Goal: Task Accomplishment & Management: Complete application form

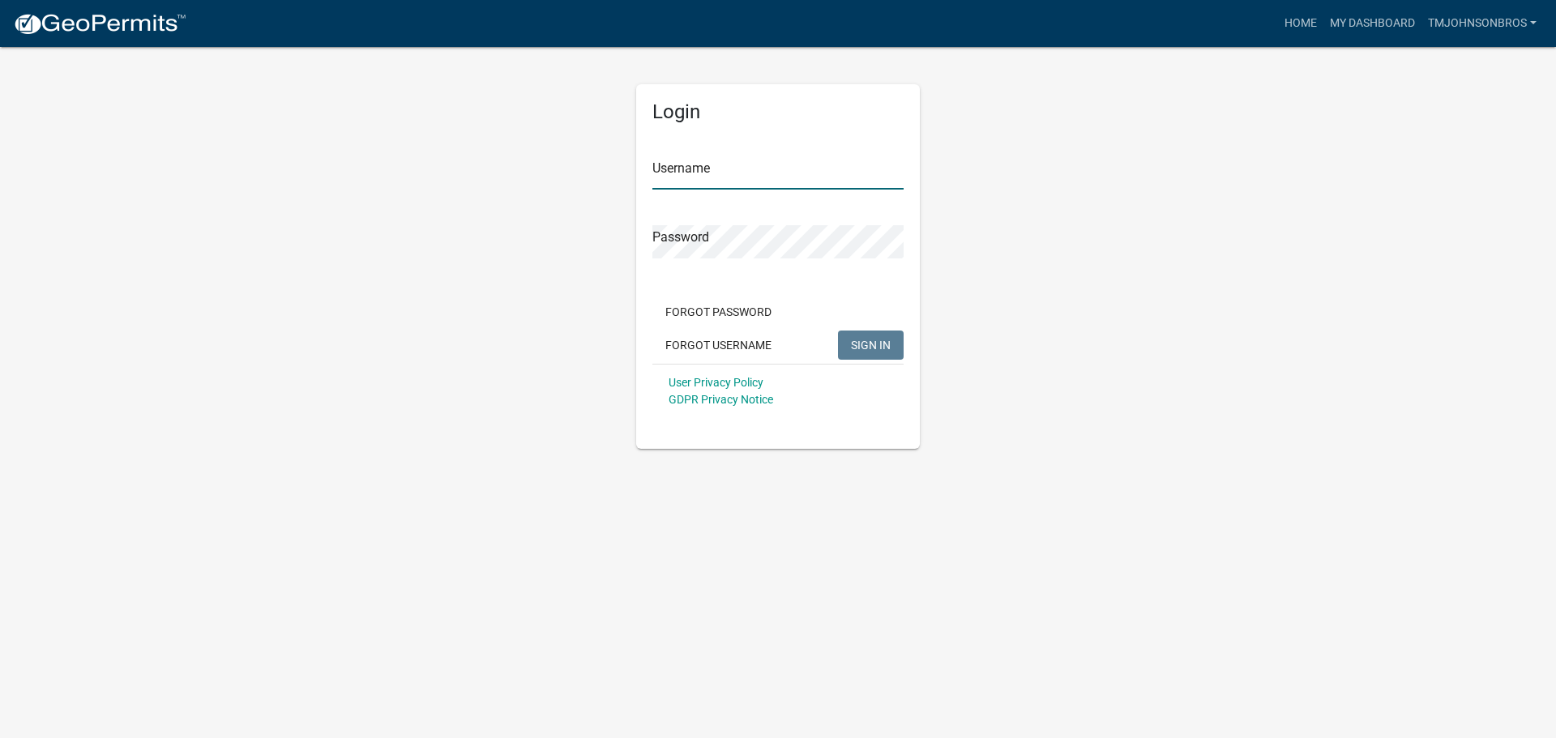
type input "TMJohnsonBros"
click at [893, 331] on button "SIGN IN" at bounding box center [871, 345] width 66 height 29
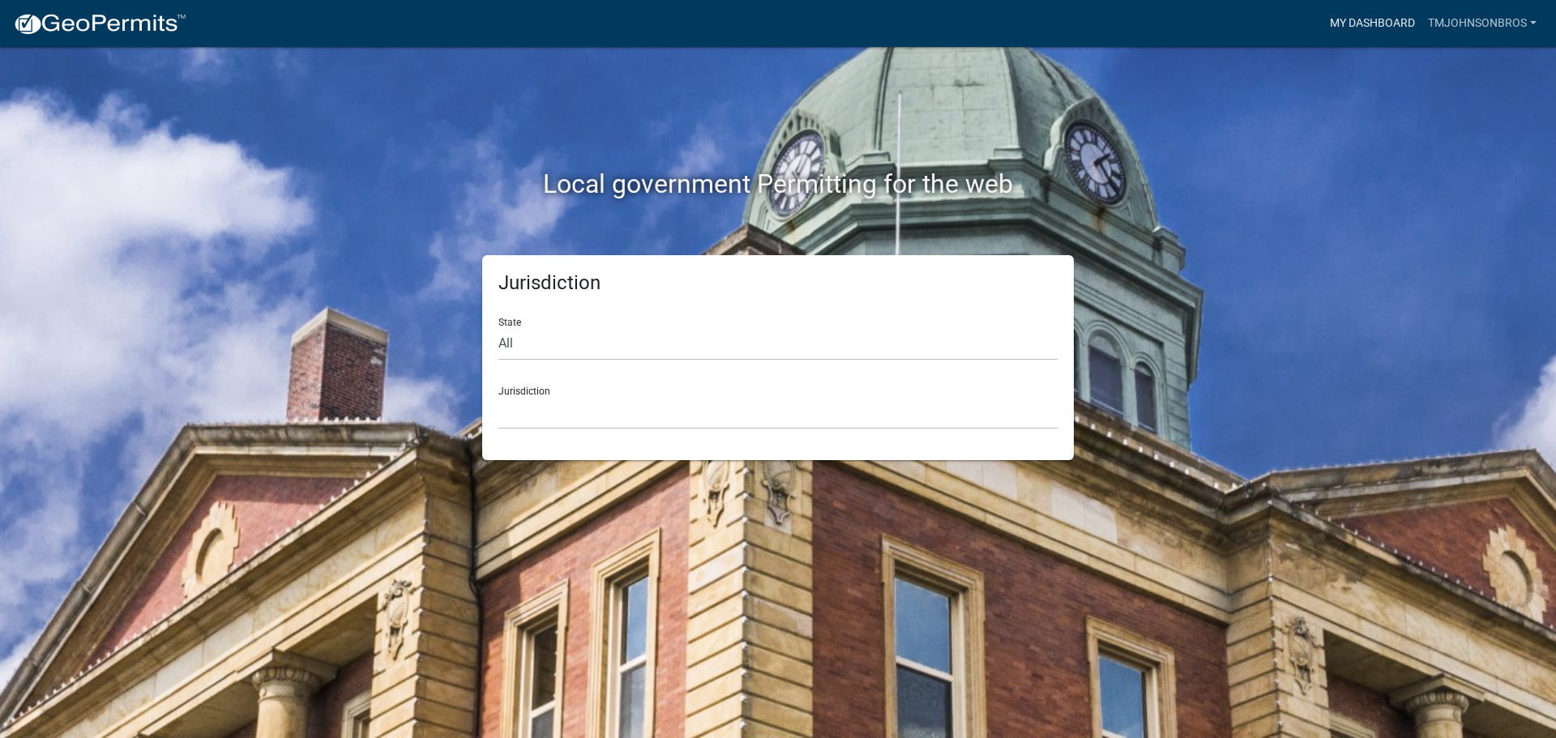
click at [1356, 31] on link "My Dashboard" at bounding box center [1372, 23] width 98 height 31
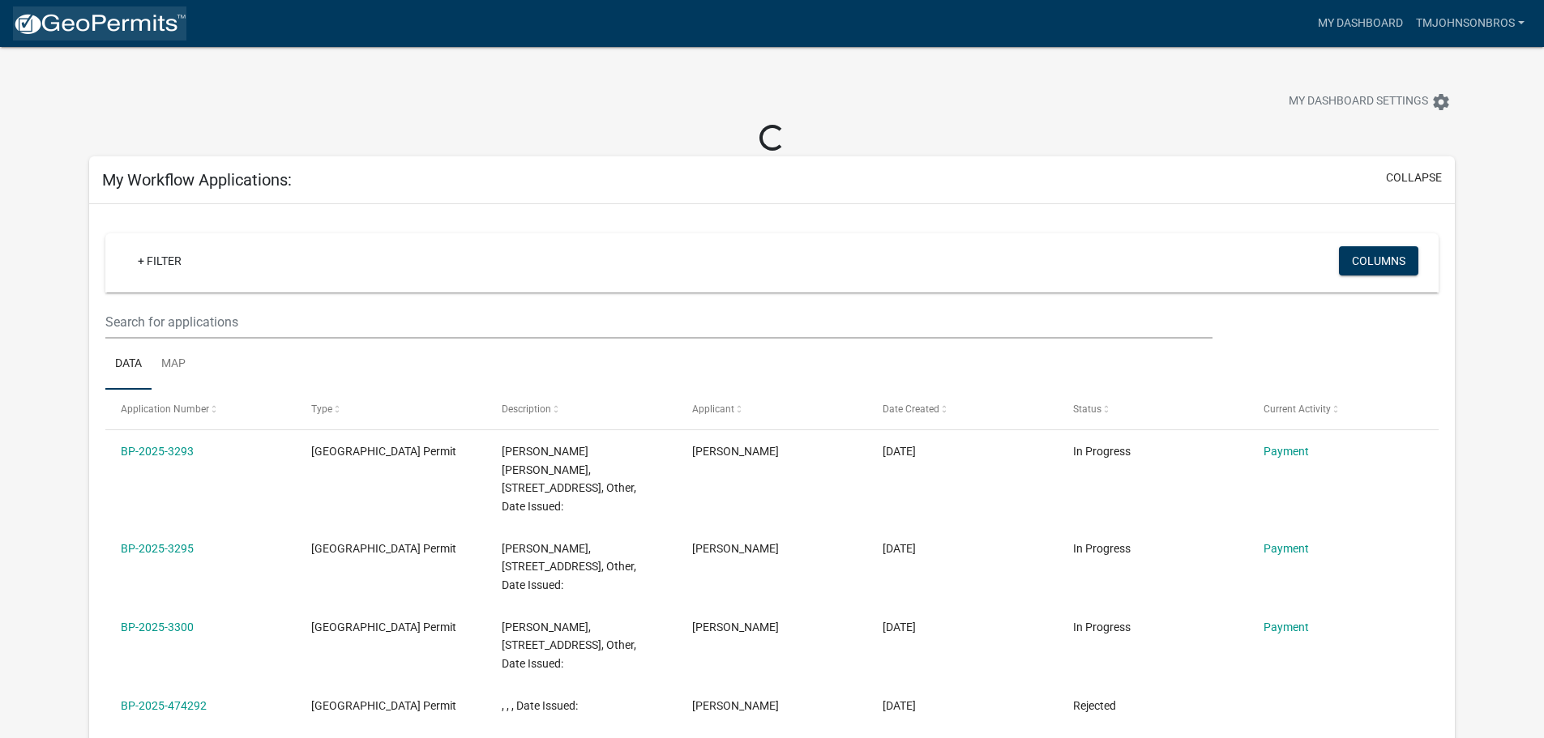
click at [159, 30] on img at bounding box center [99, 24] width 173 height 24
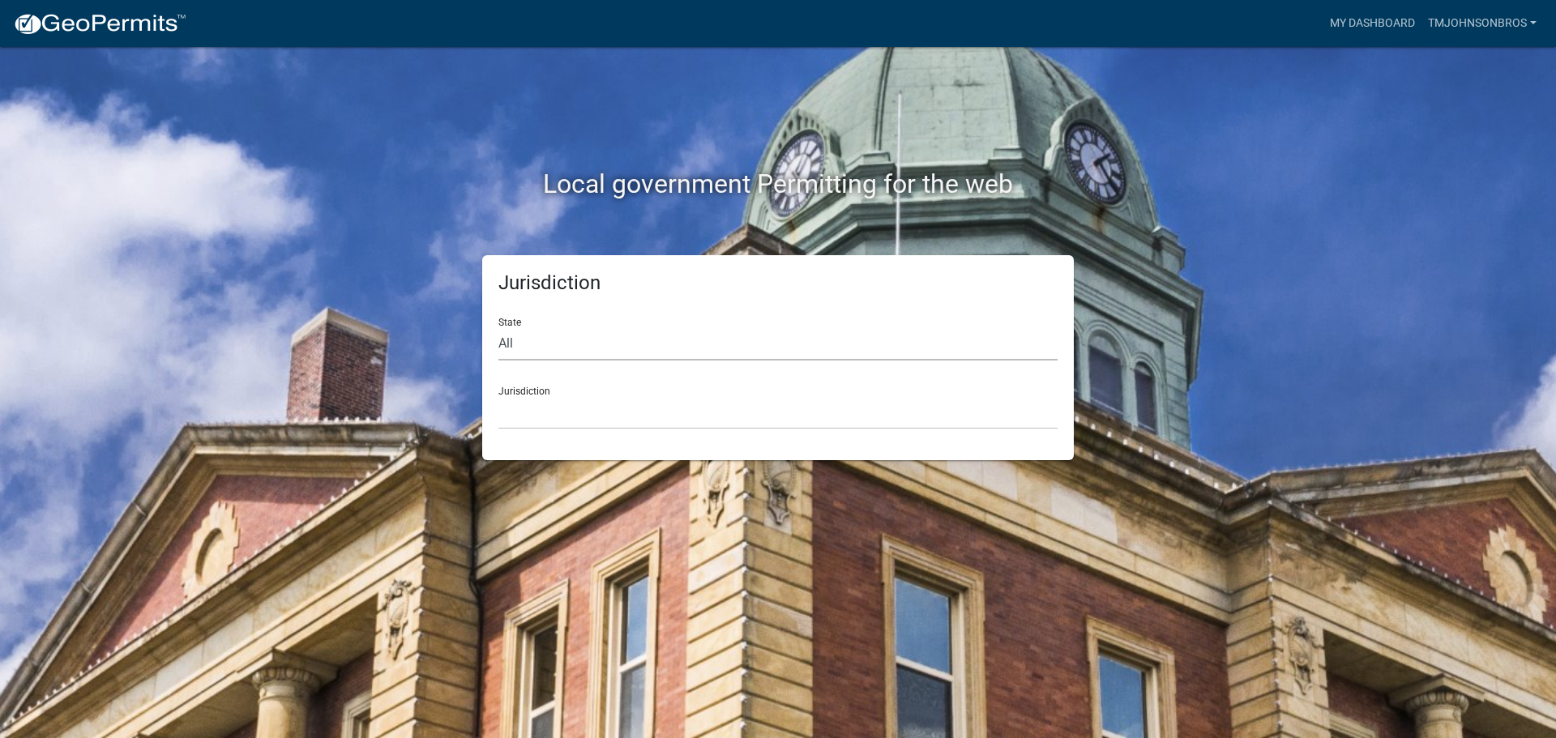
click at [648, 352] on select "All [US_STATE] [US_STATE] [US_STATE] [US_STATE] [US_STATE] [US_STATE] [US_STATE…" at bounding box center [777, 343] width 559 height 33
select select "[US_STATE]"
click at [498, 327] on select "All [US_STATE] [US_STATE] [US_STATE] [US_STATE] [US_STATE] [US_STATE] [US_STATE…" at bounding box center [777, 343] width 559 height 33
click at [570, 412] on select "[GEOGRAPHIC_DATA], [US_STATE] [GEOGRAPHIC_DATA], [US_STATE] [GEOGRAPHIC_DATA], …" at bounding box center [777, 412] width 559 height 33
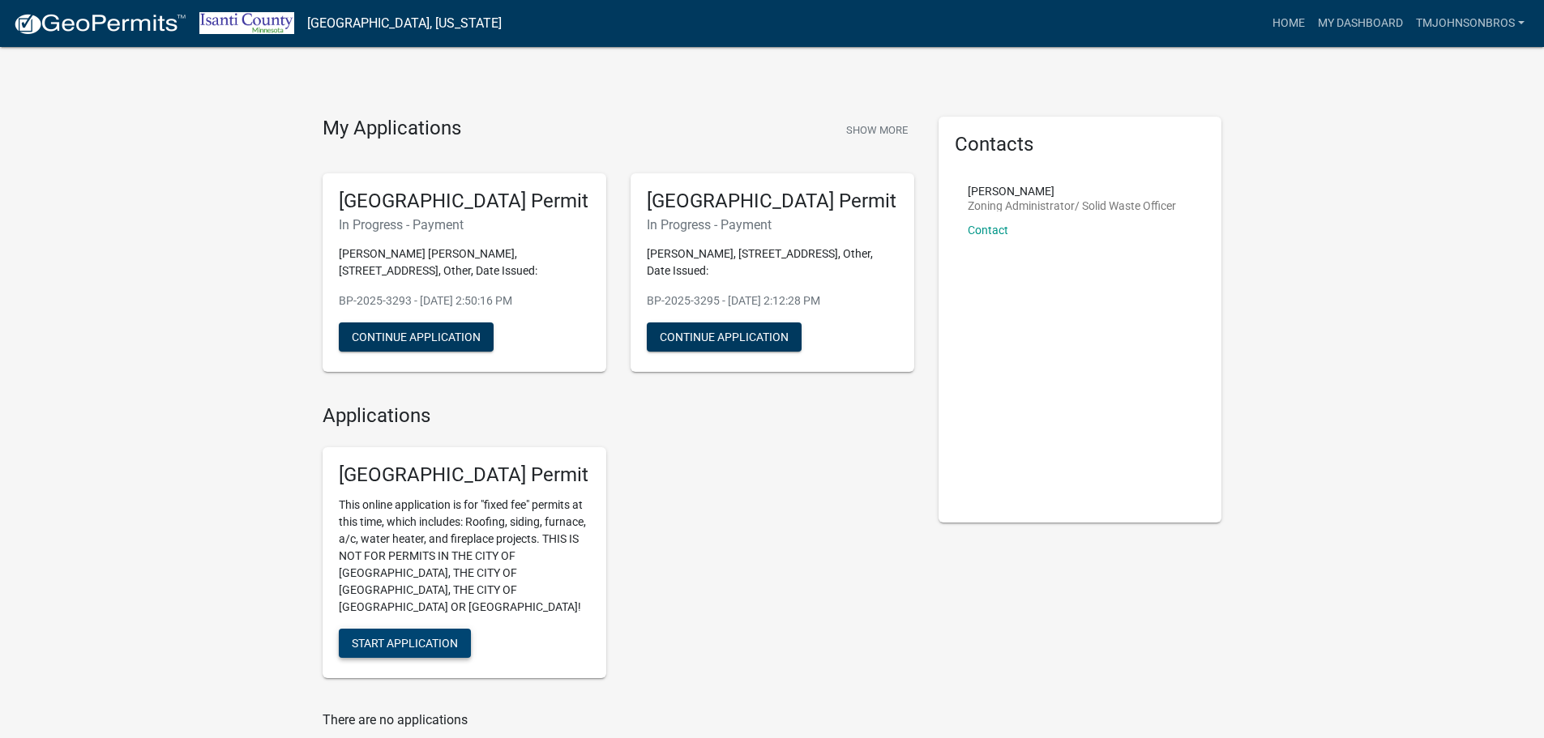
click at [417, 637] on span "Start Application" at bounding box center [405, 643] width 106 height 13
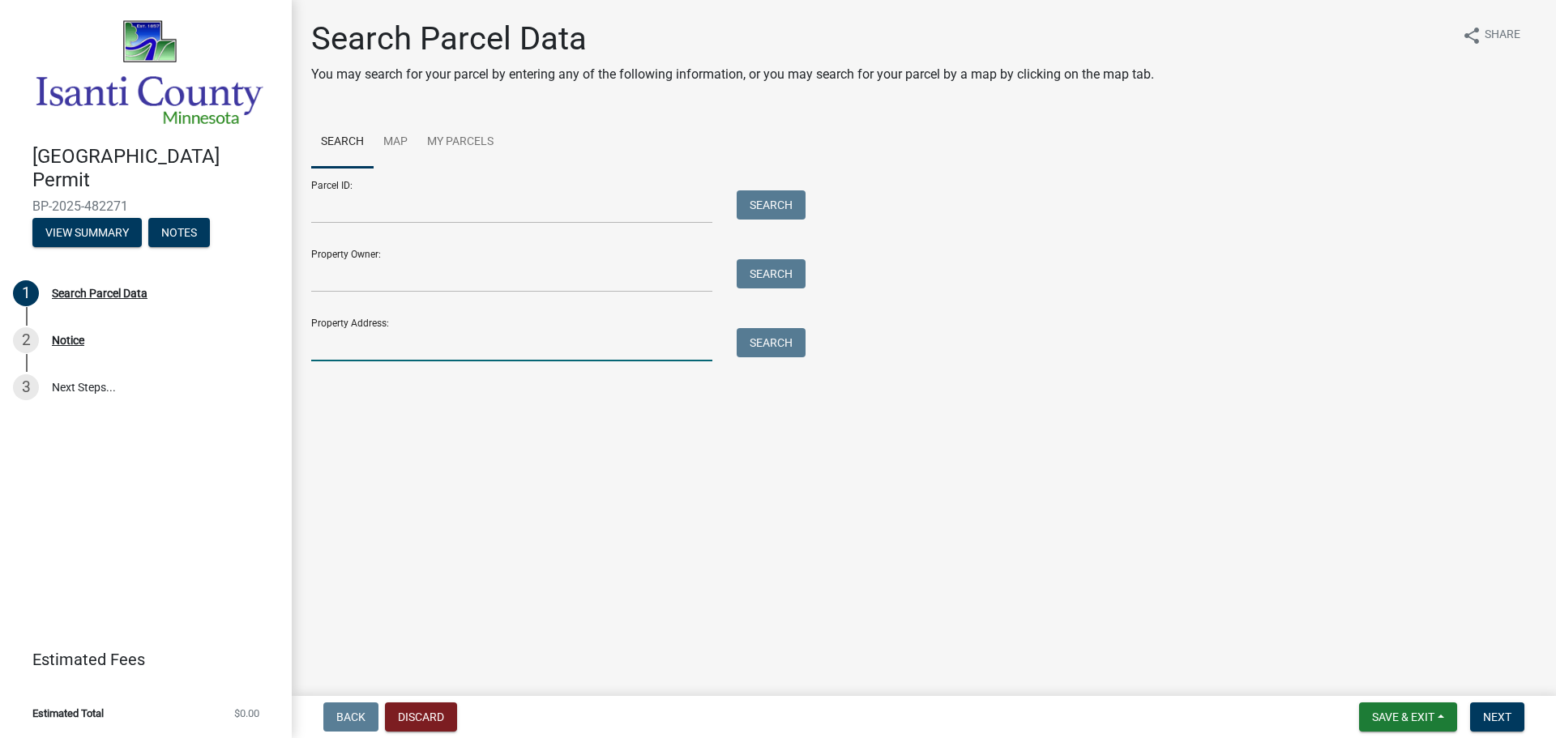
click at [425, 351] on input "Property Address:" at bounding box center [511, 344] width 401 height 33
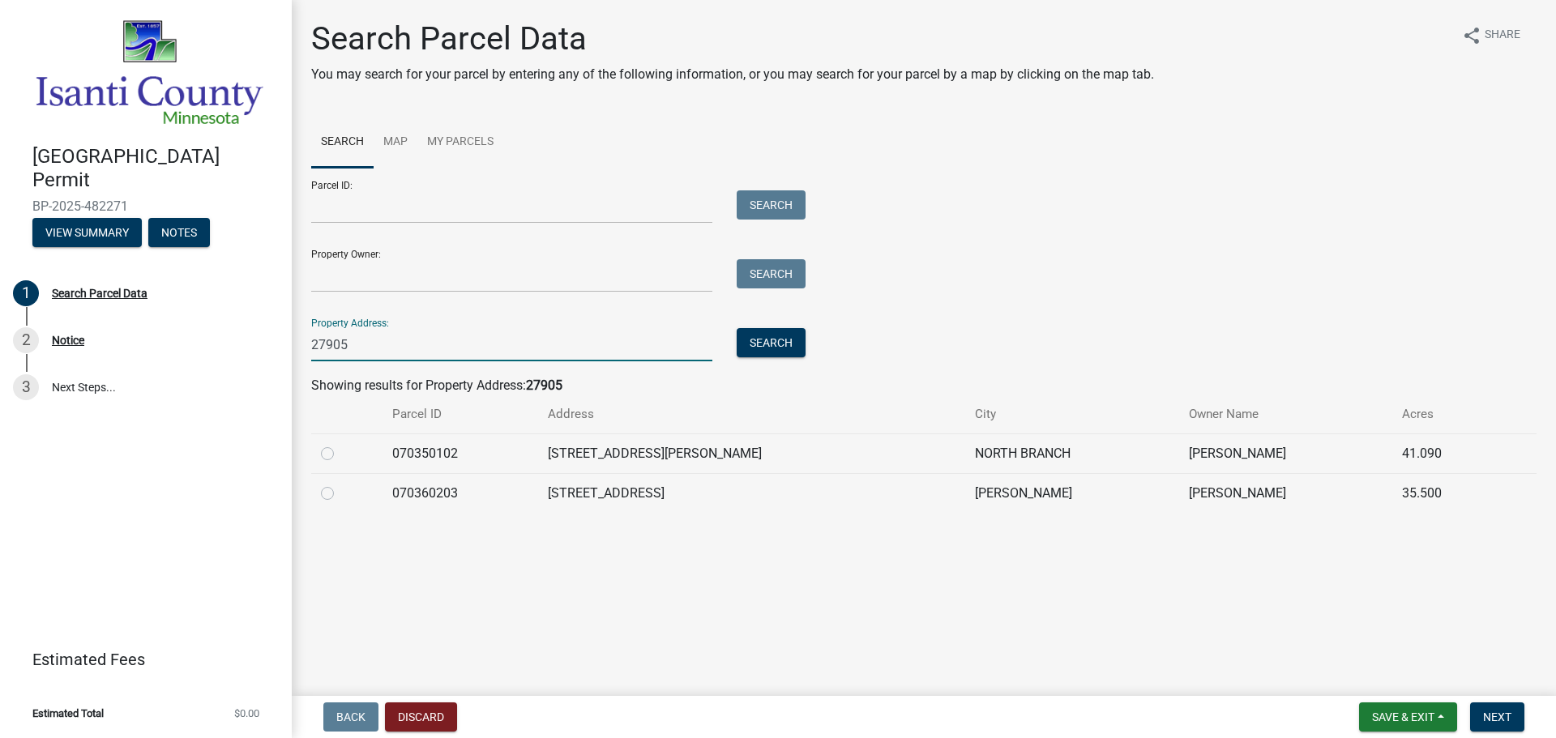
type input "27905"
click at [340, 484] on label at bounding box center [340, 484] width 0 height 0
click at [340, 490] on input "radio" at bounding box center [345, 489] width 11 height 11
radio input "true"
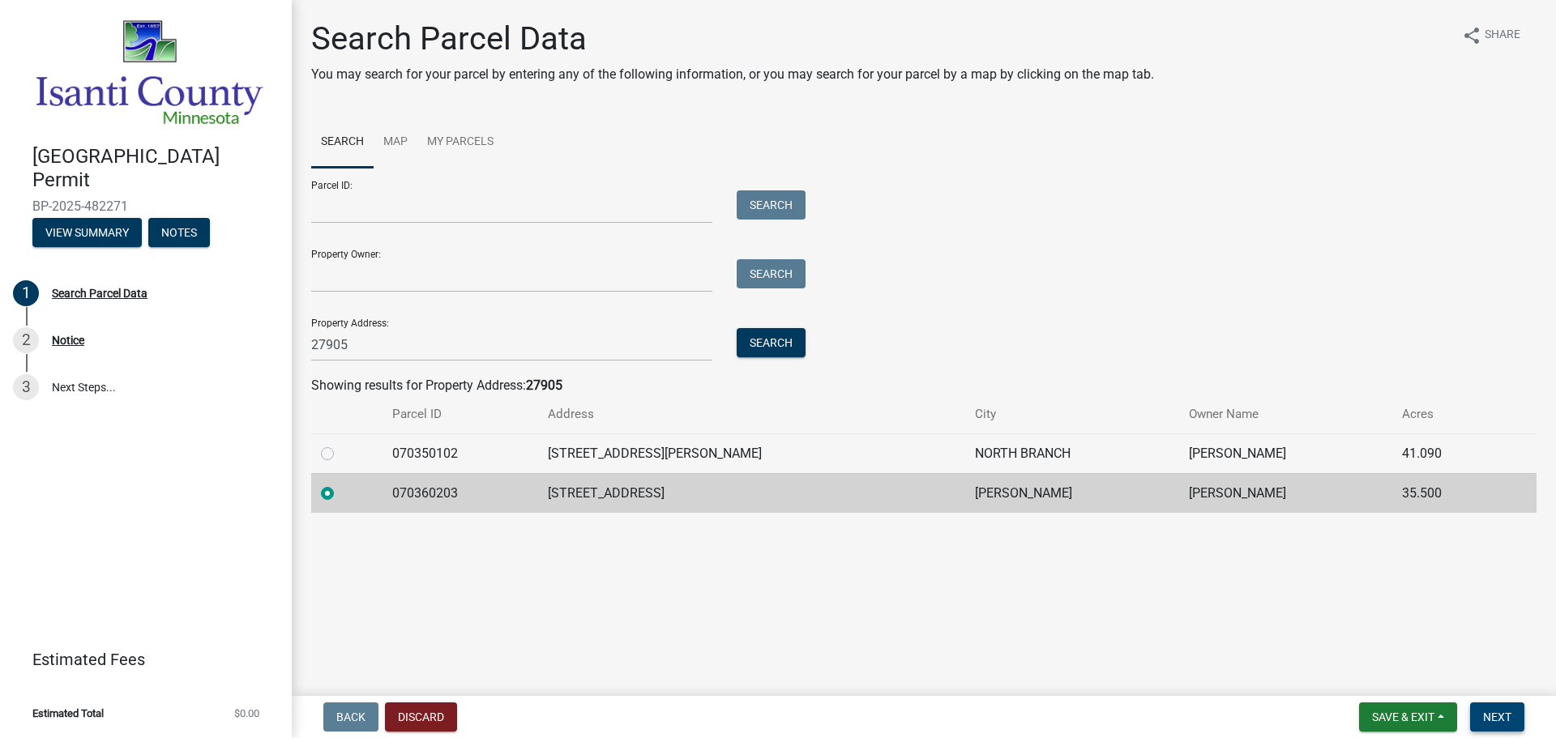
click at [1515, 720] on button "Next" at bounding box center [1497, 717] width 54 height 29
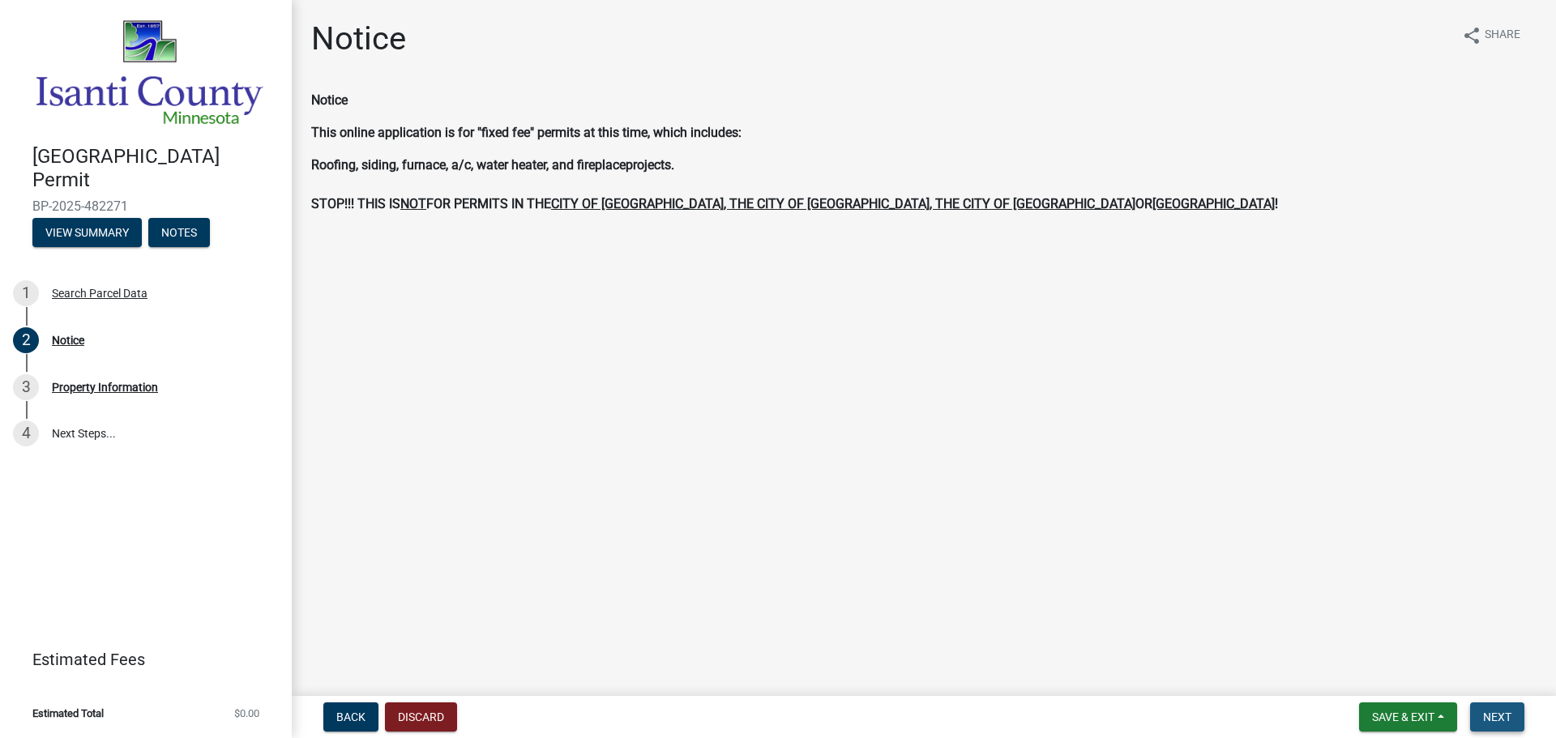
click at [1493, 726] on button "Next" at bounding box center [1497, 717] width 54 height 29
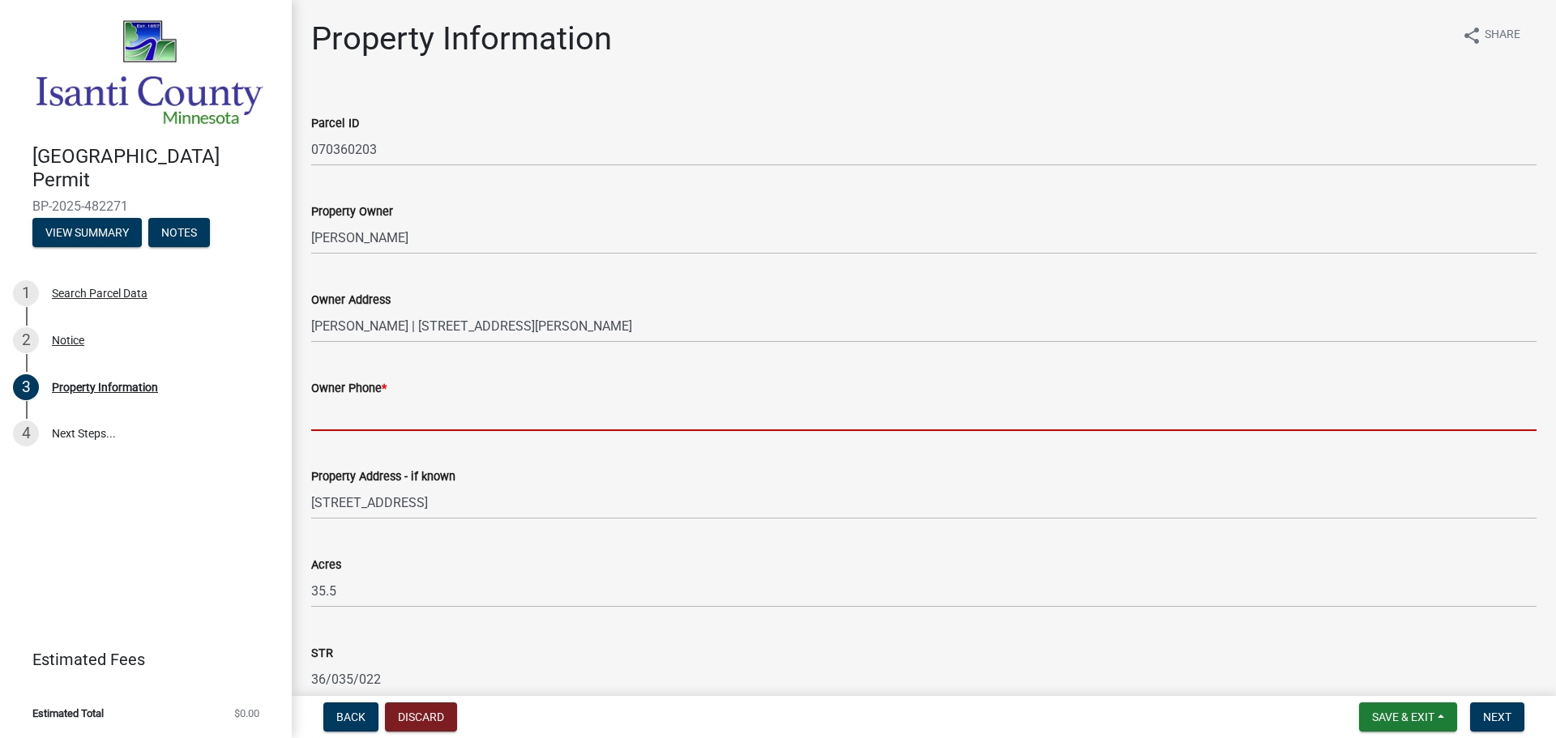
click at [448, 408] on input "Owner Phone *" at bounding box center [923, 414] width 1225 height 33
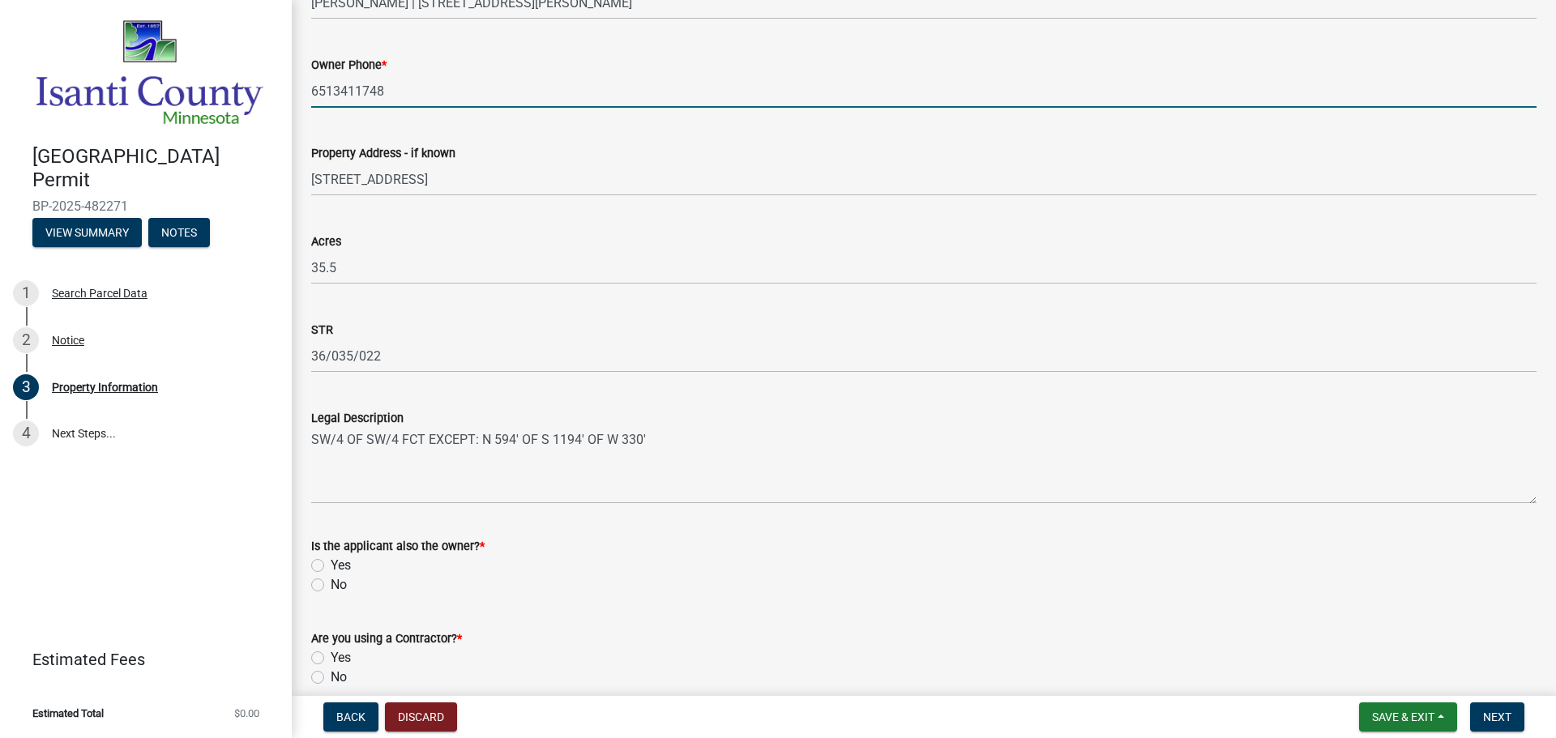
scroll to position [324, 0]
type input "6513411748"
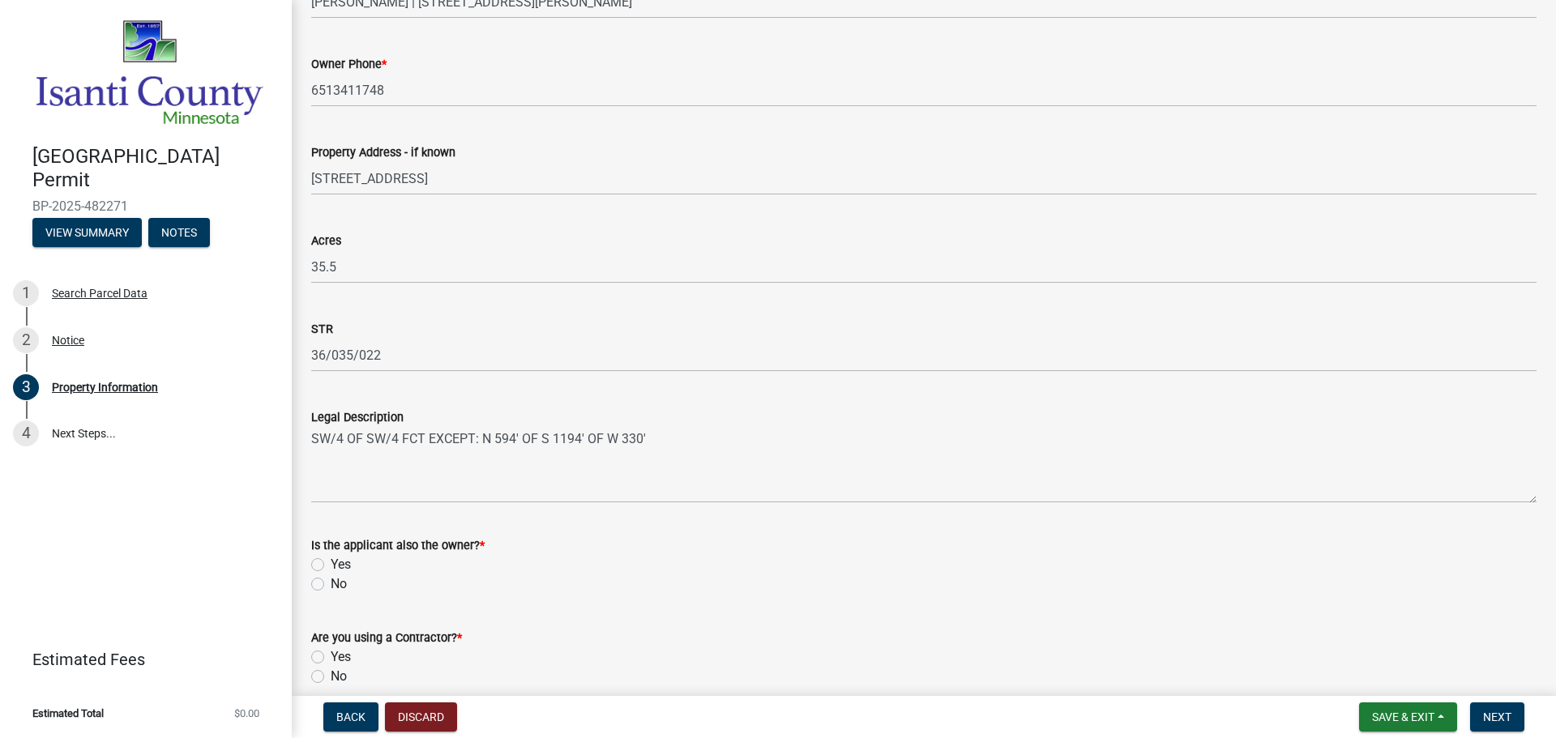
click at [323, 575] on div "No" at bounding box center [923, 584] width 1225 height 19
click at [331, 583] on label "No" at bounding box center [339, 584] width 16 height 19
click at [331, 583] on input "No" at bounding box center [336, 580] width 11 height 11
radio input "true"
click at [331, 675] on label "No" at bounding box center [339, 676] width 16 height 19
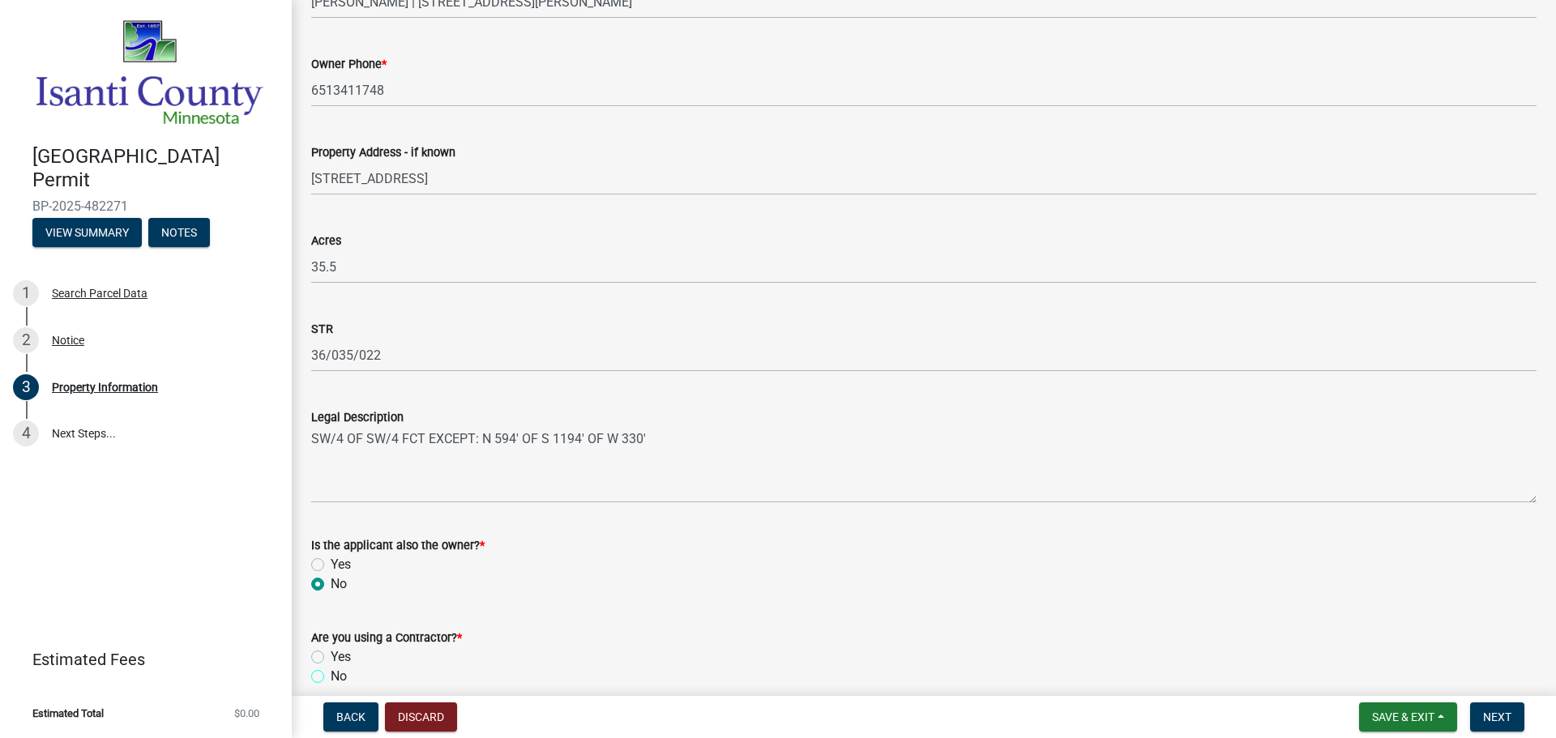
click at [331, 675] on input "No" at bounding box center [336, 672] width 11 height 11
radio input "true"
click at [1509, 709] on button "Next" at bounding box center [1497, 717] width 54 height 29
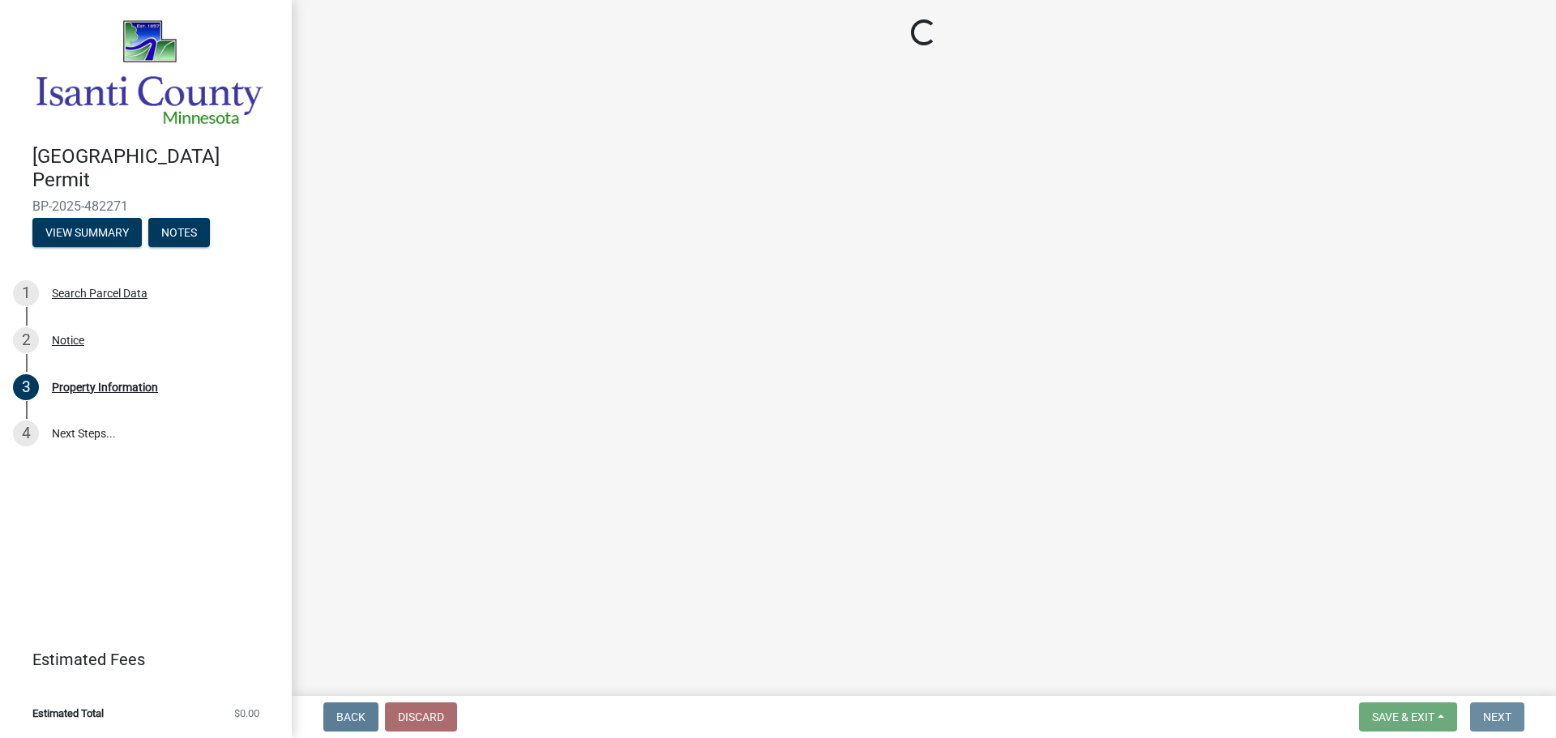
scroll to position [0, 0]
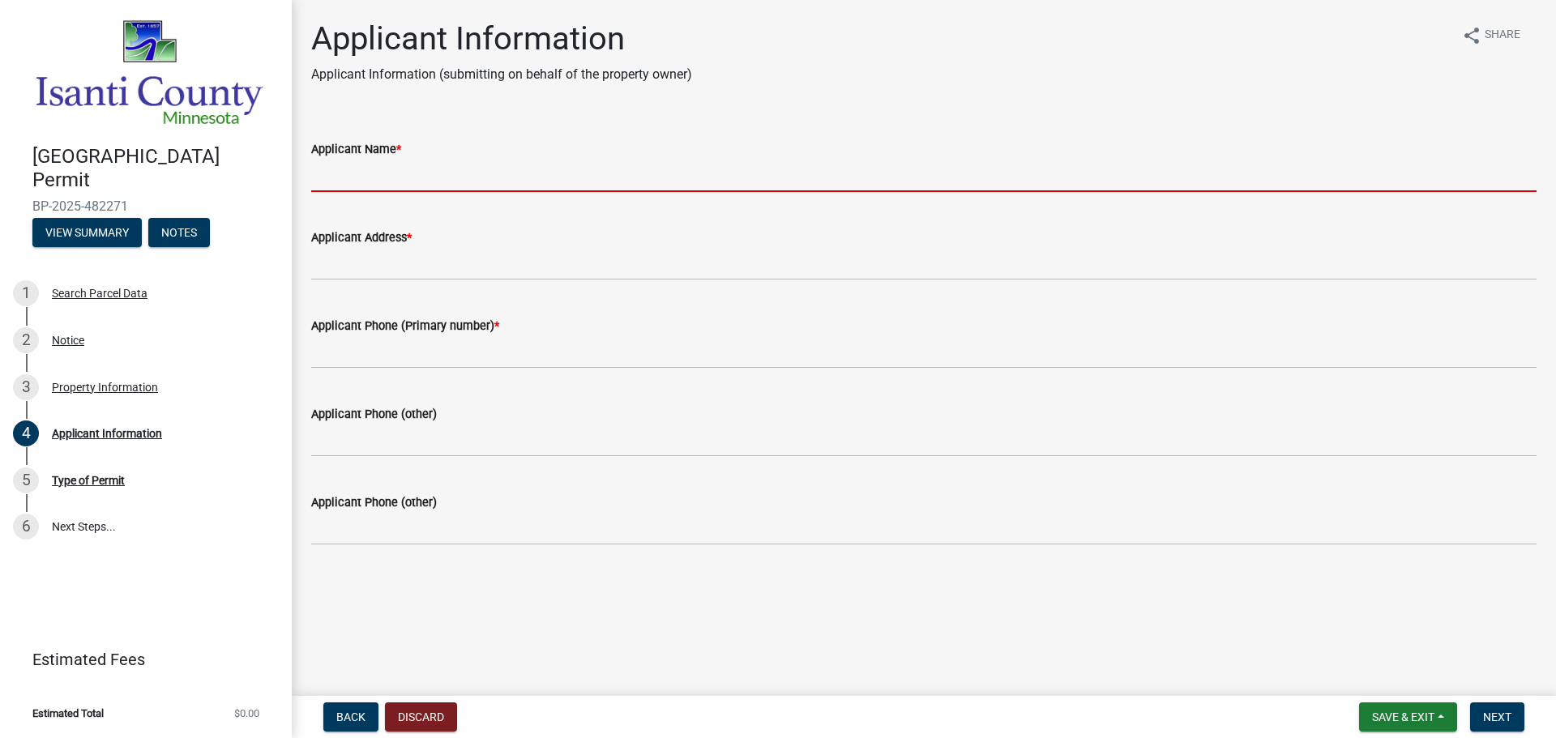
click at [474, 168] on input "Applicant Name *" at bounding box center [923, 175] width 1225 height 33
type input "[PERSON_NAME] BROS"
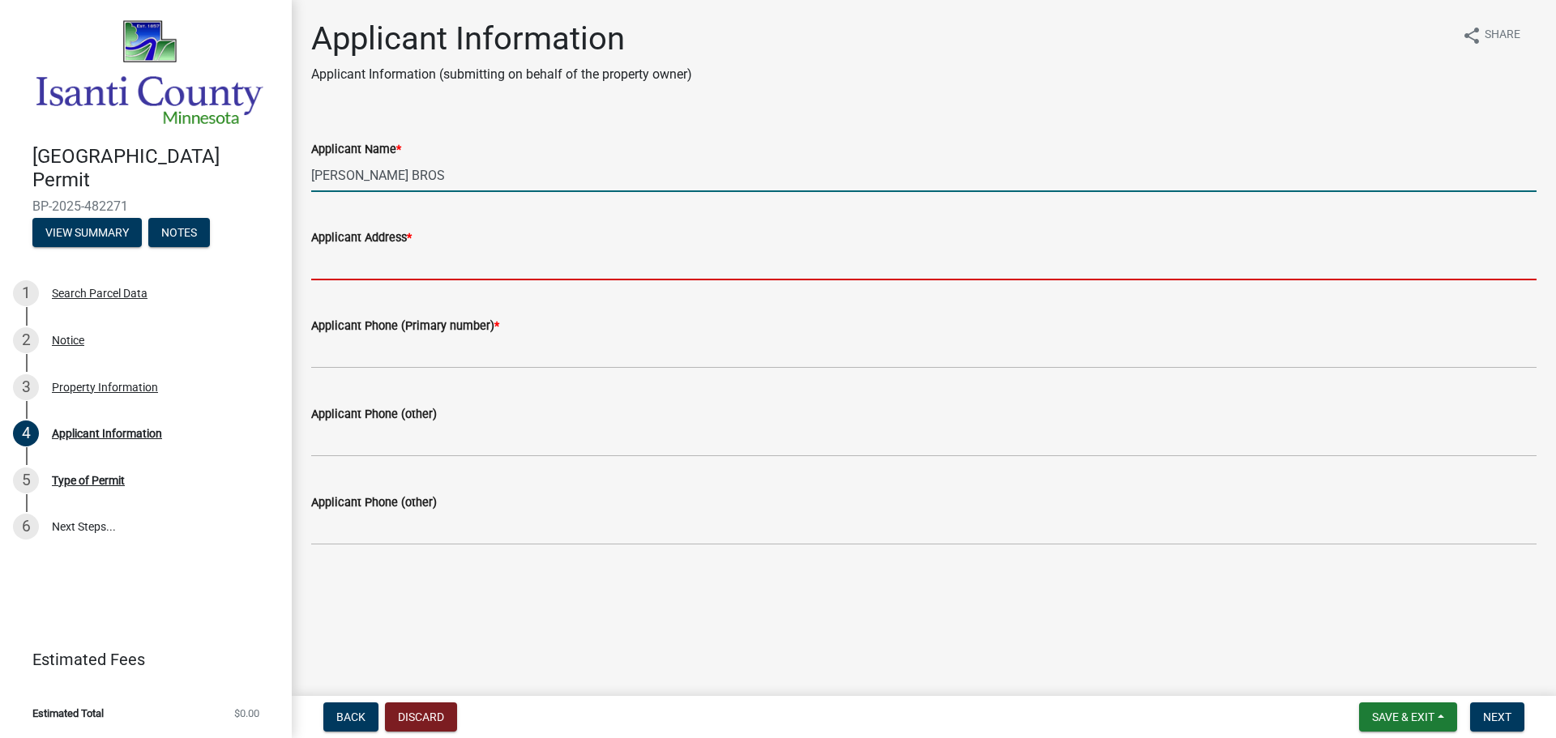
click at [447, 264] on input "Applicant Address *" at bounding box center [923, 263] width 1225 height 33
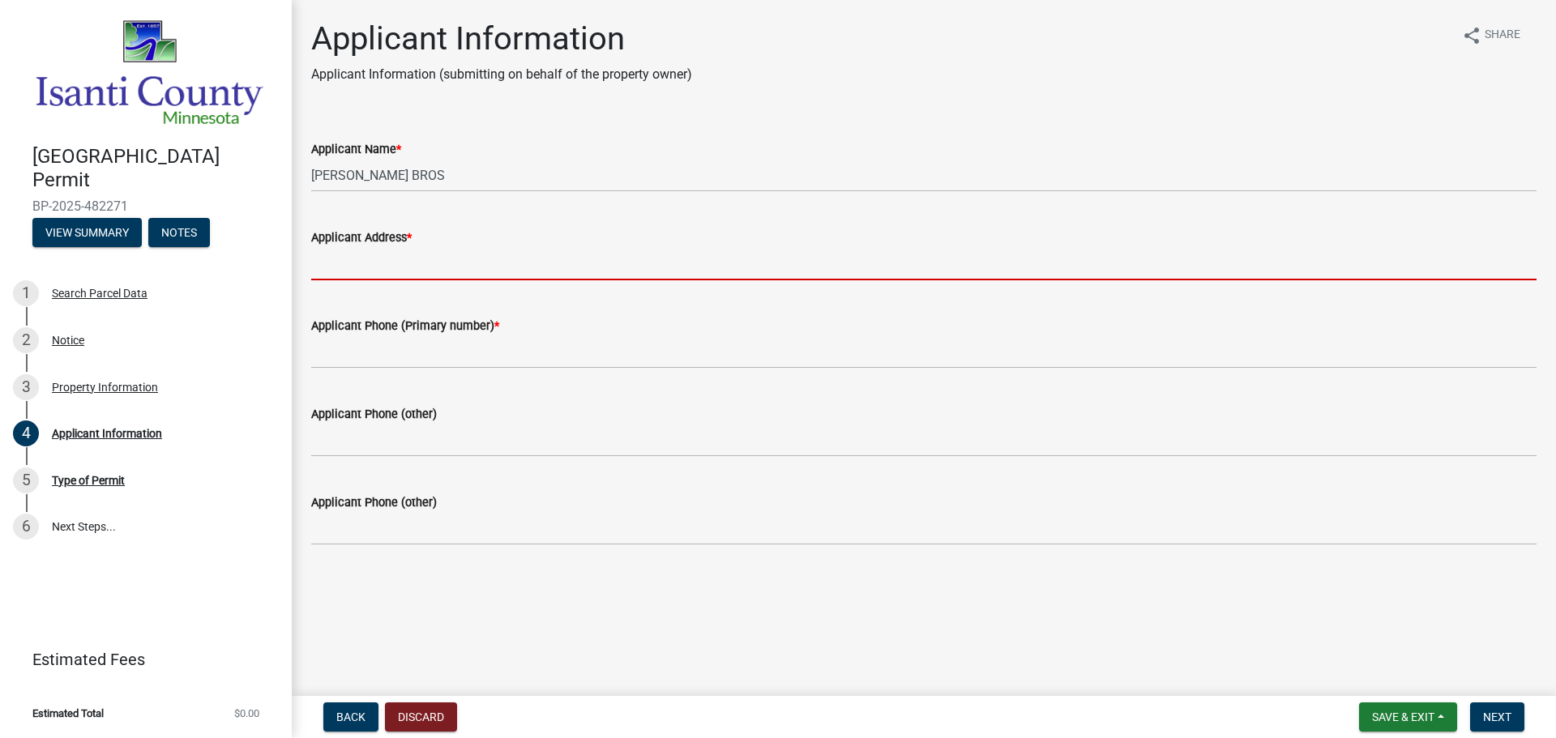
type input "37258 HWY 65 NE P.O. BOX 101Grandy, MN 55029"
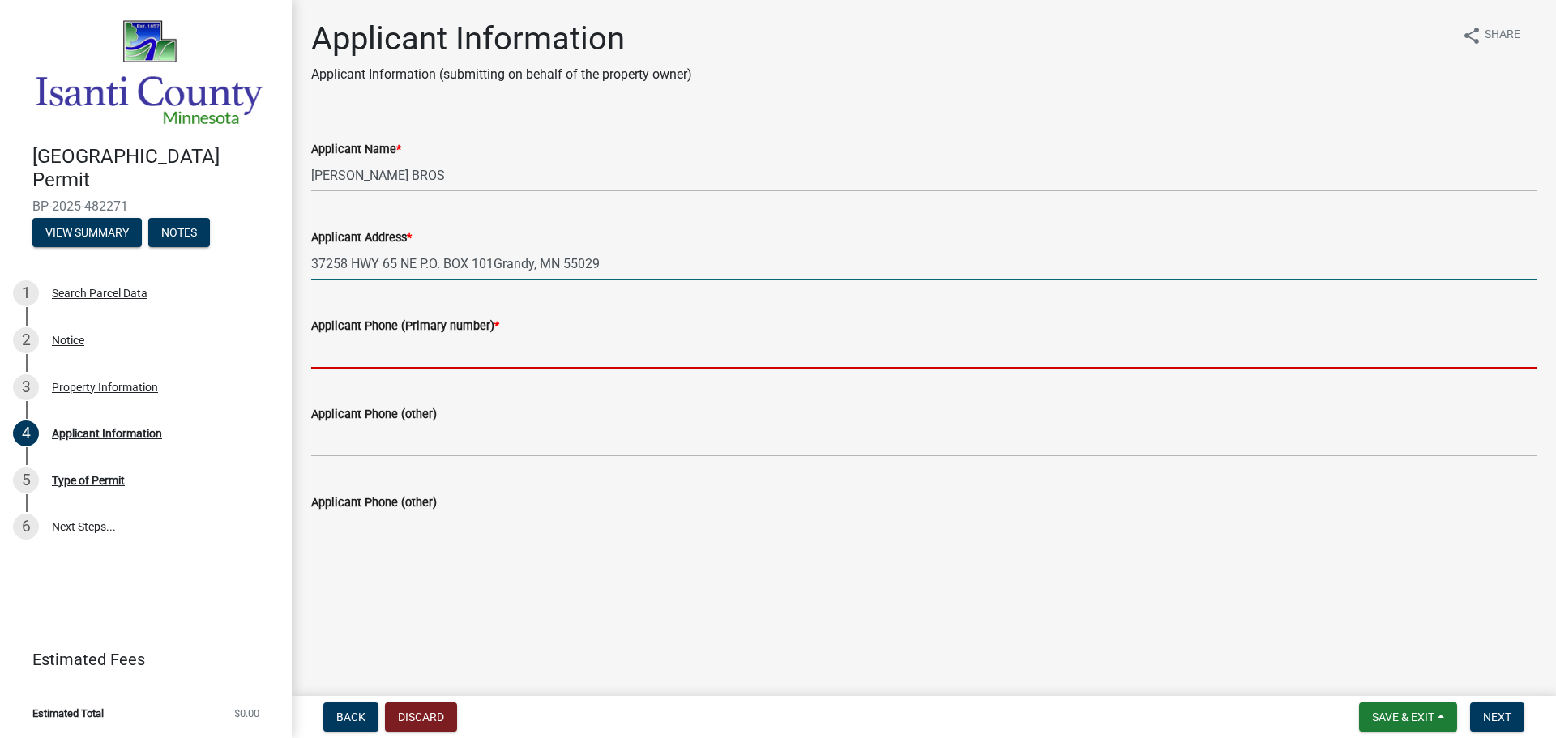
type input "7636893141"
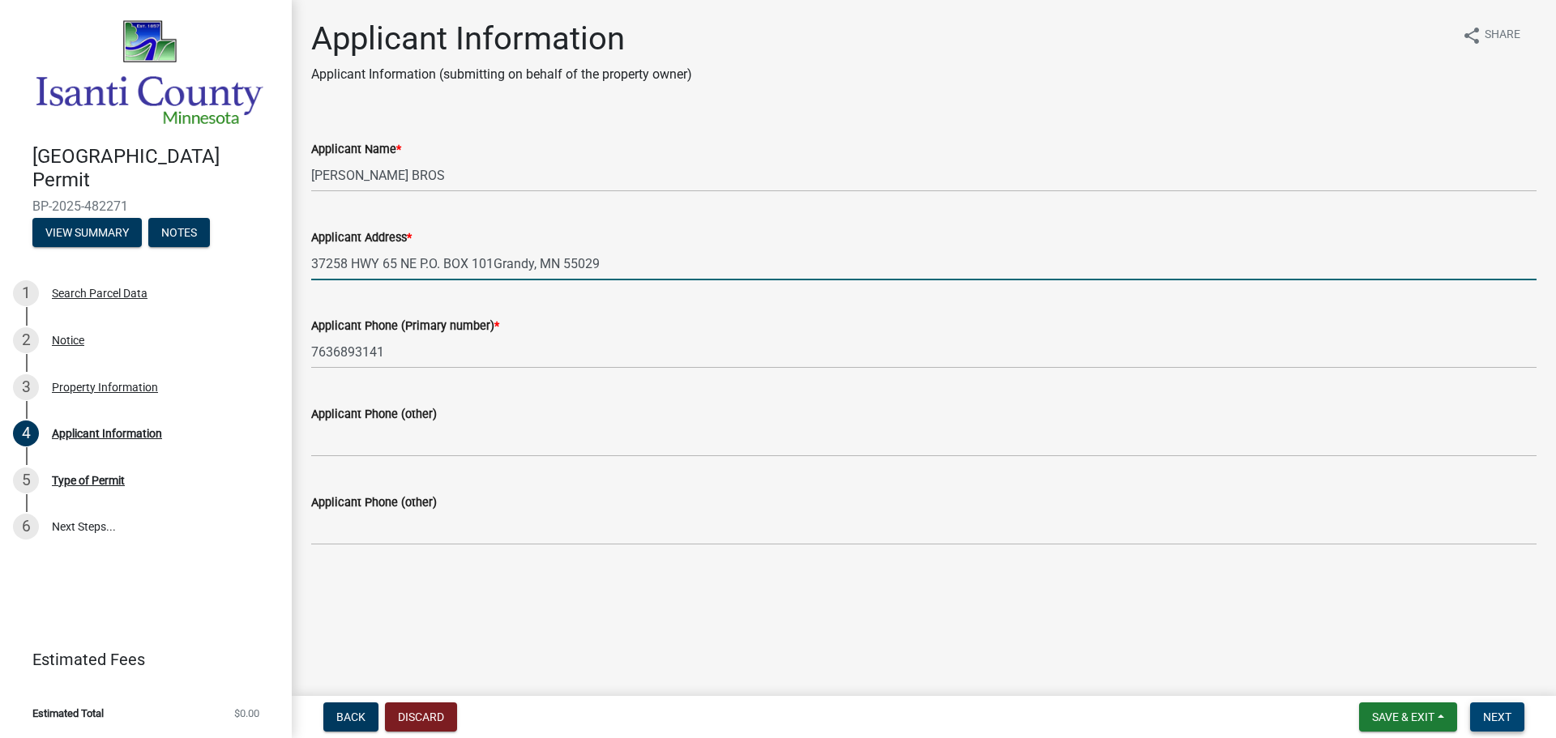
click at [1496, 722] on span "Next" at bounding box center [1497, 717] width 28 height 13
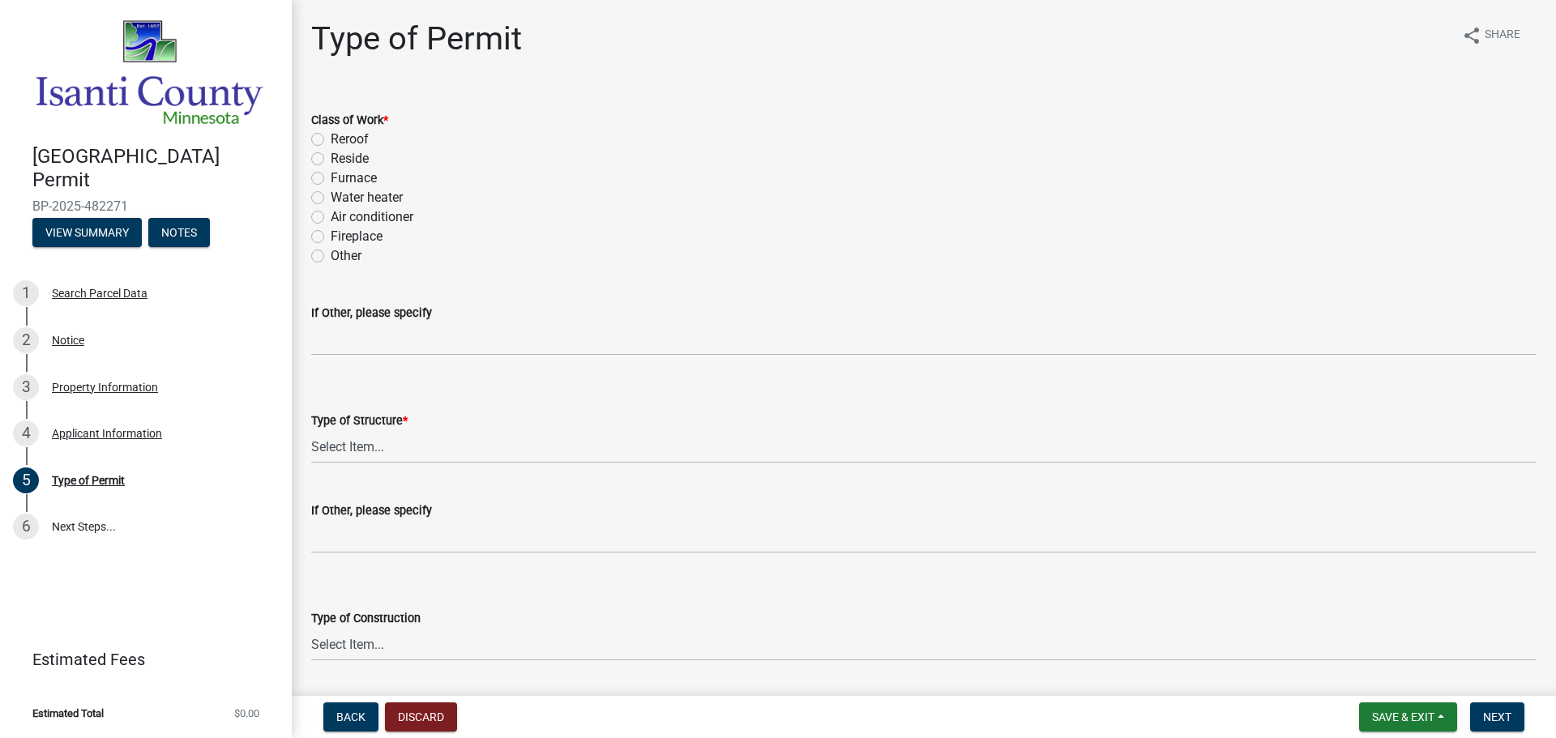
click at [331, 220] on label "Air conditioner" at bounding box center [372, 216] width 83 height 19
click at [331, 218] on input "Air conditioner" at bounding box center [336, 212] width 11 height 11
radio input "true"
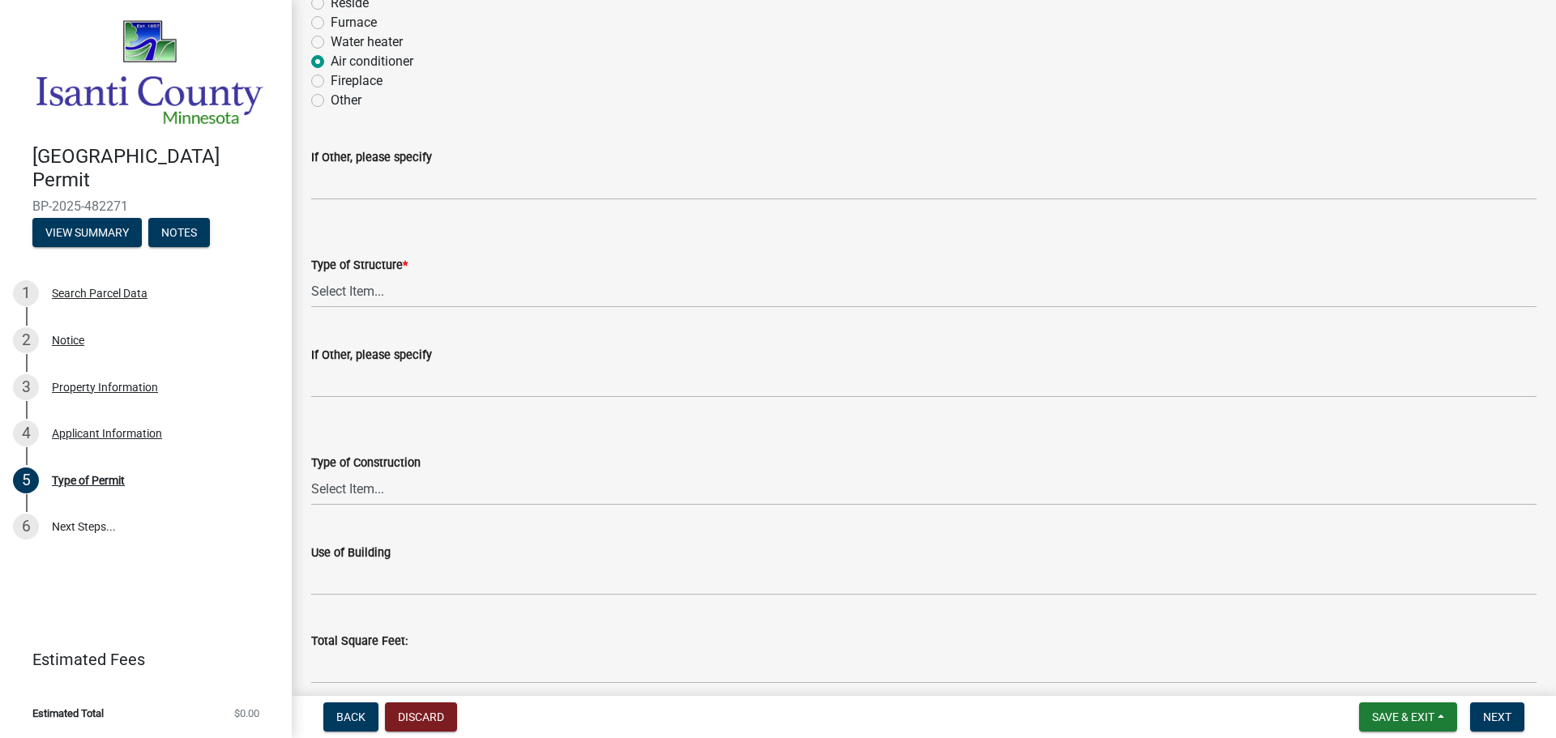
scroll to position [162, 0]
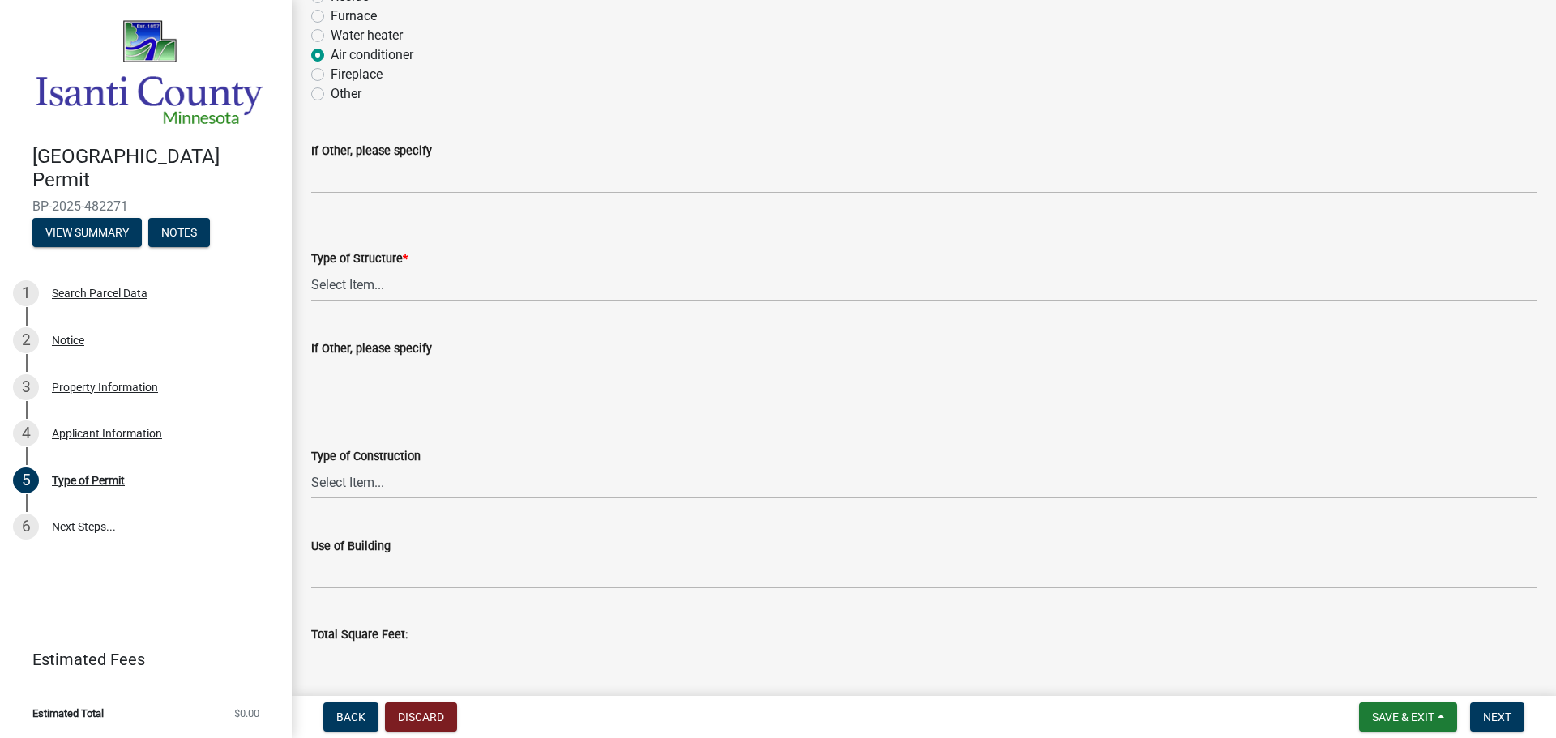
click at [382, 271] on select "Select Item... Accessory Commercial Single Family Agricultural Other N/A" at bounding box center [923, 284] width 1225 height 33
click at [386, 280] on select "Select Item... Accessory Commercial Single Family Agricultural Other N/A" at bounding box center [923, 284] width 1225 height 33
click at [311, 268] on select "Select Item... Accessory Commercial Single Family Agricultural Other N/A" at bounding box center [923, 284] width 1225 height 33
select select "eb4da8a3-282e-4d3e-a231-485219132635"
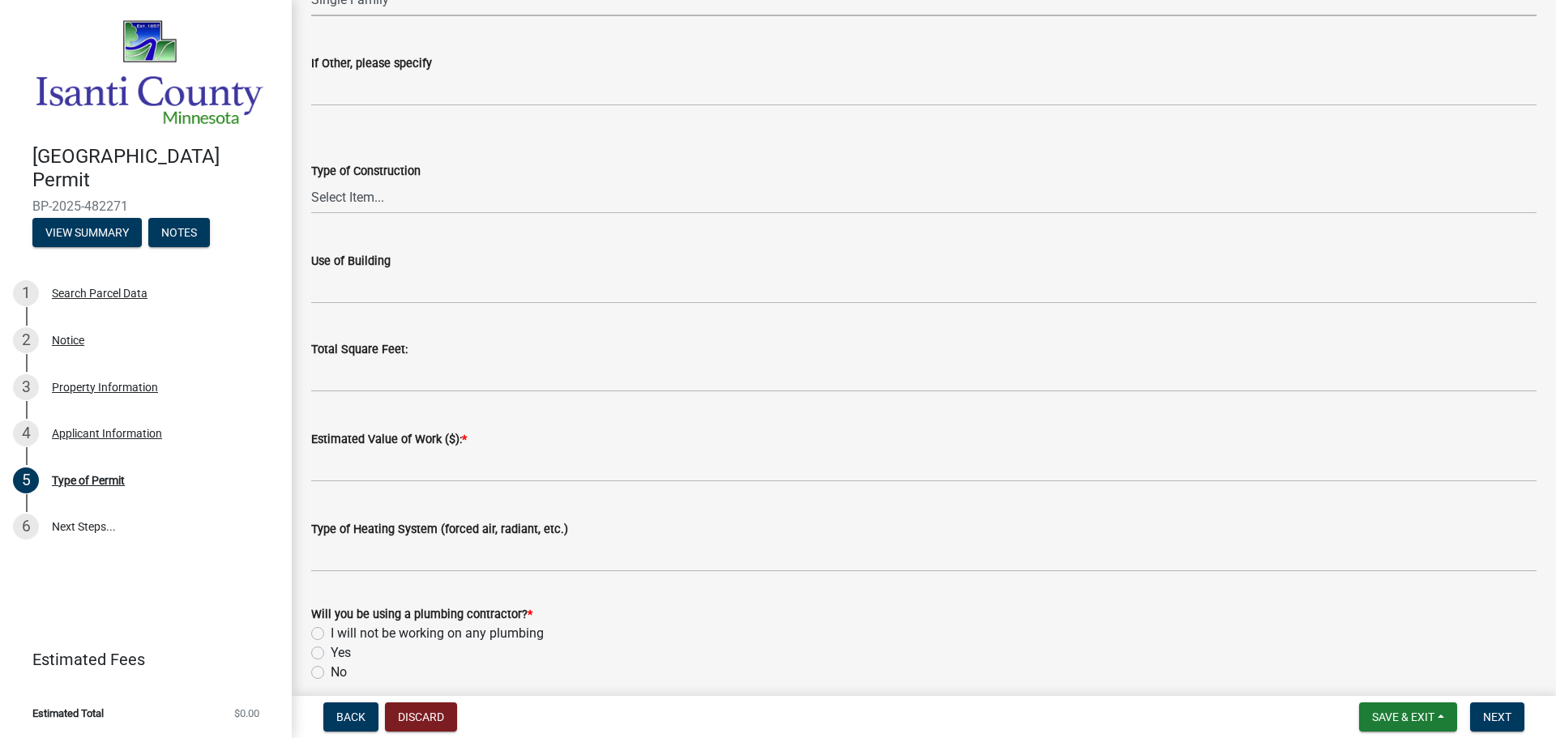
scroll to position [486, 0]
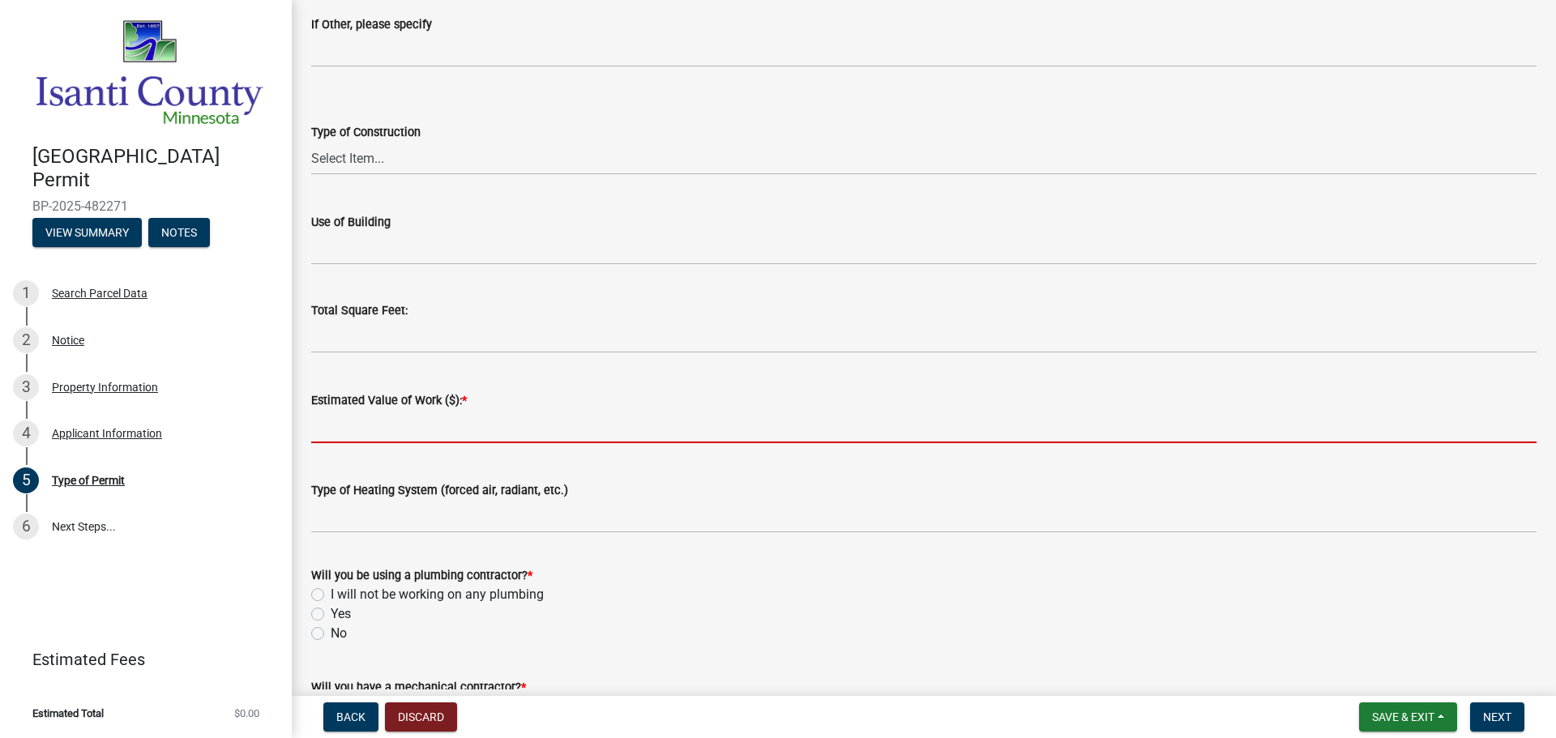
click at [403, 422] on input "text" at bounding box center [923, 426] width 1225 height 33
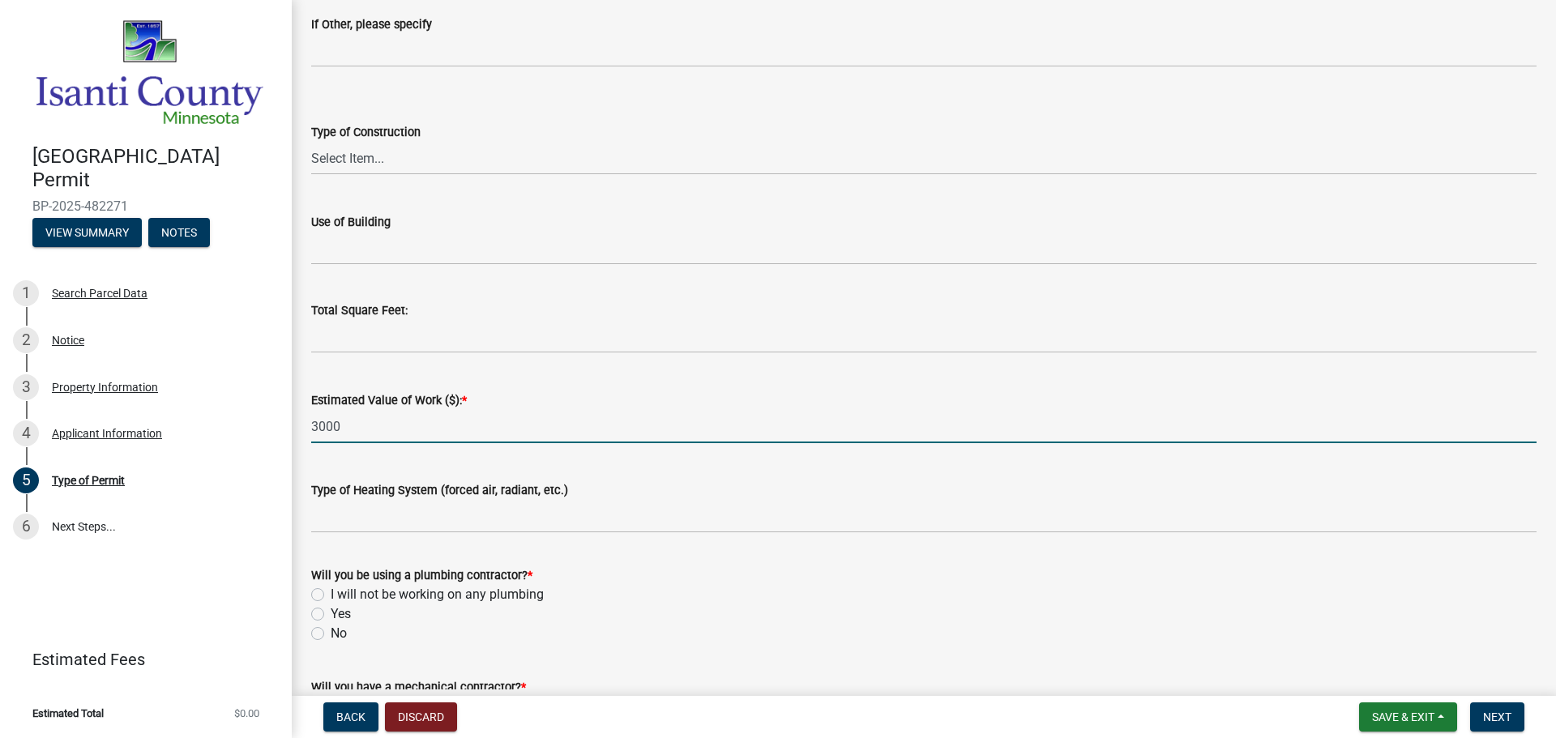
type input "3000"
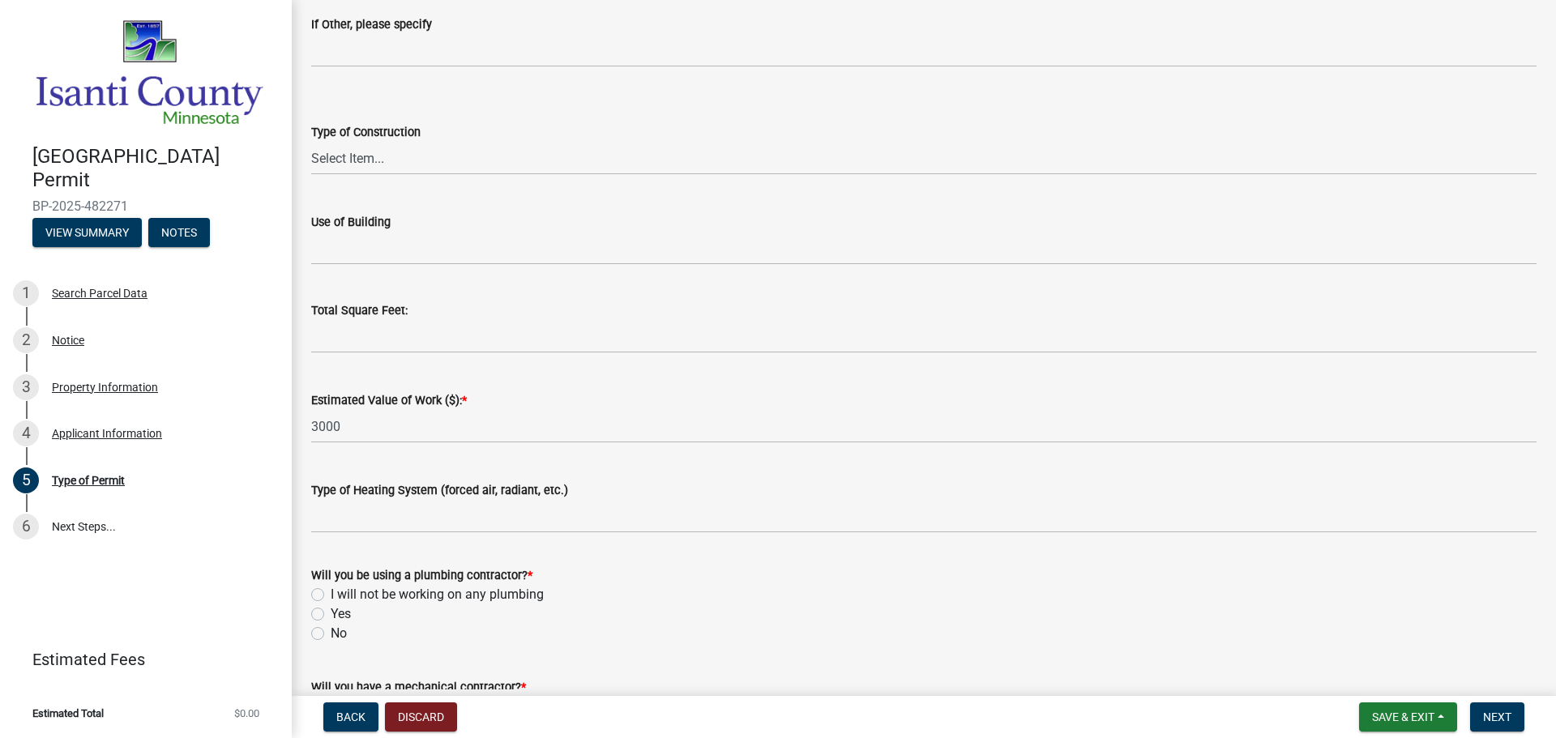
click at [331, 635] on label "No" at bounding box center [339, 633] width 16 height 19
click at [331, 635] on input "No" at bounding box center [336, 629] width 11 height 11
radio input "true"
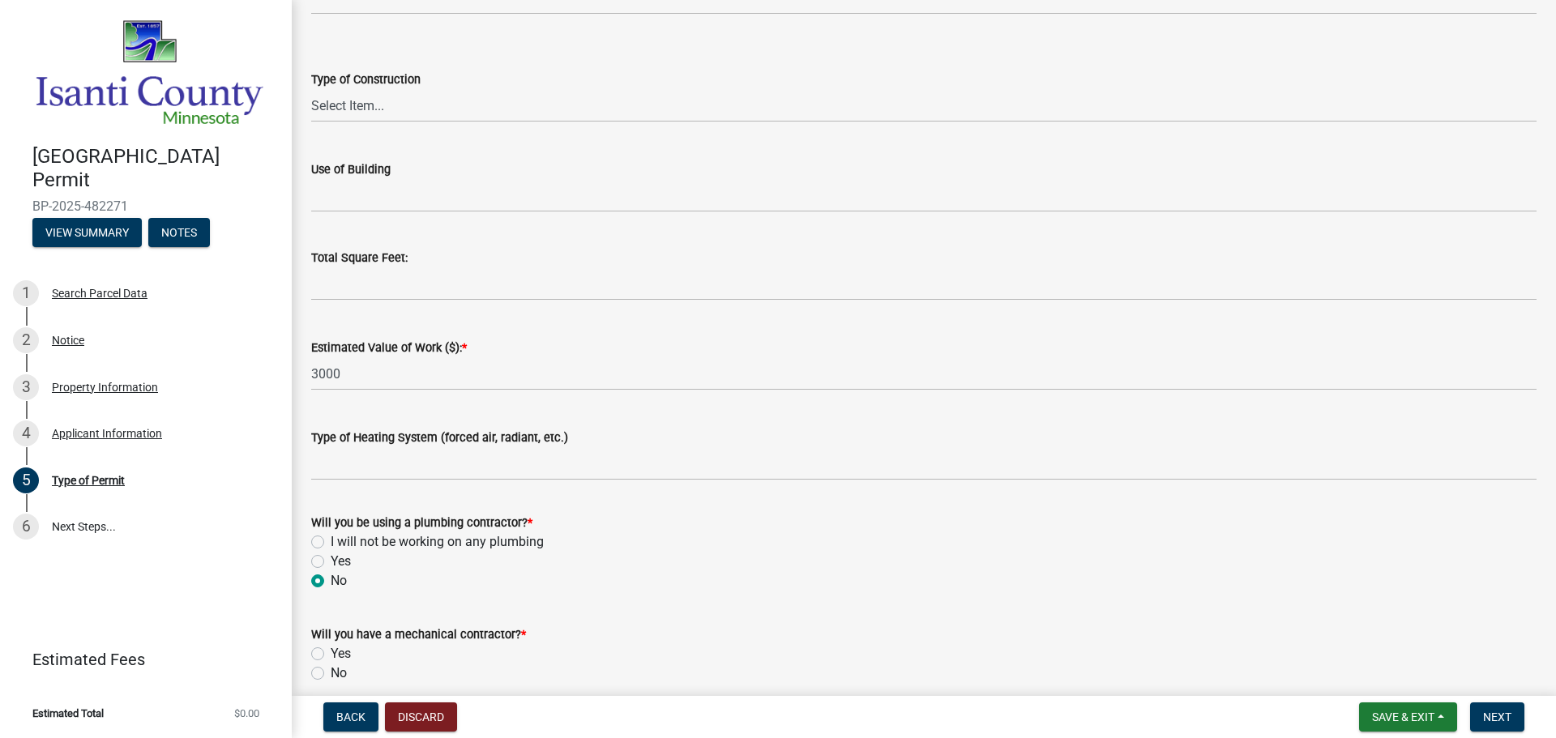
scroll to position [567, 0]
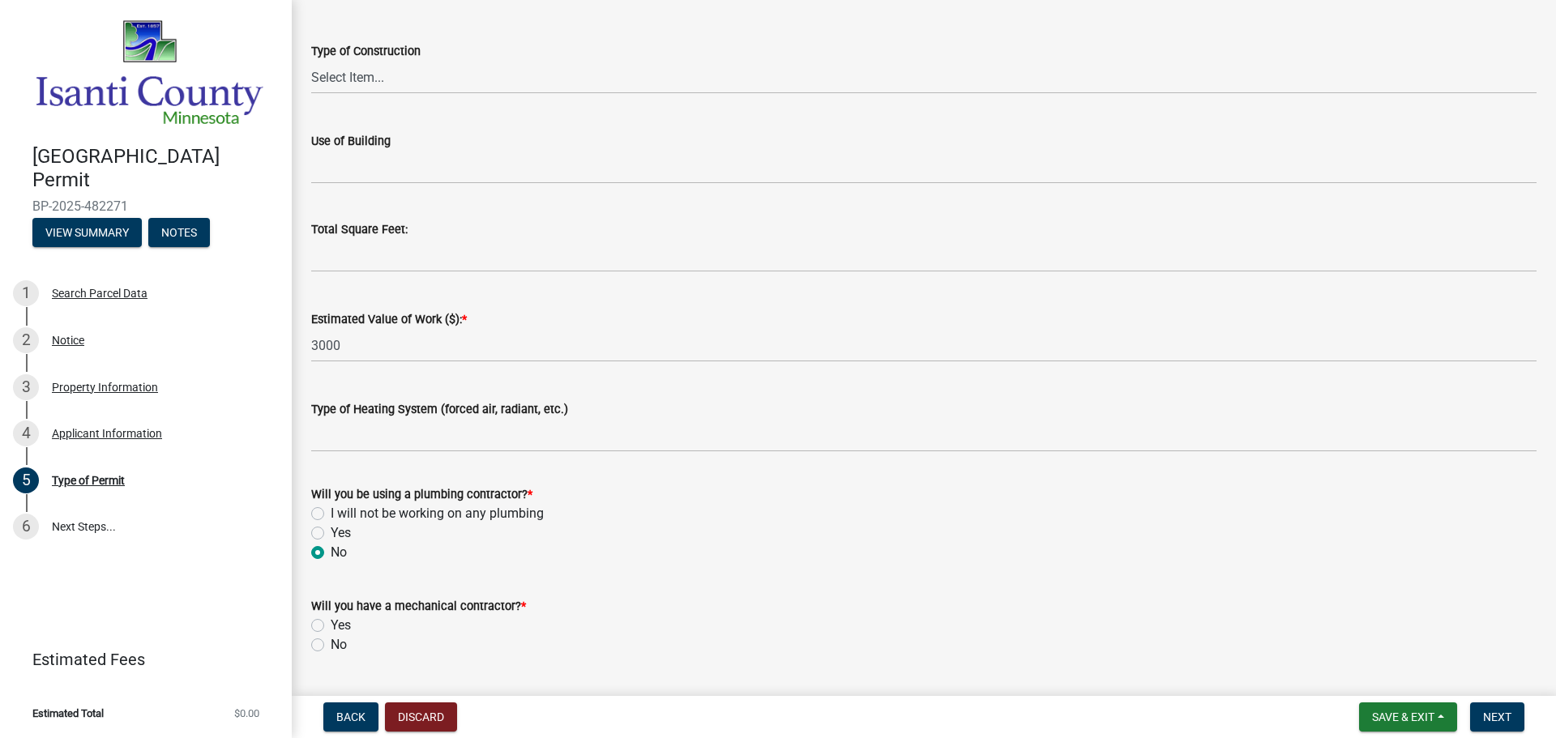
click at [331, 622] on label "Yes" at bounding box center [341, 625] width 20 height 19
click at [331, 622] on input "Yes" at bounding box center [336, 621] width 11 height 11
radio input "true"
click at [1510, 716] on span "Next" at bounding box center [1497, 717] width 28 height 13
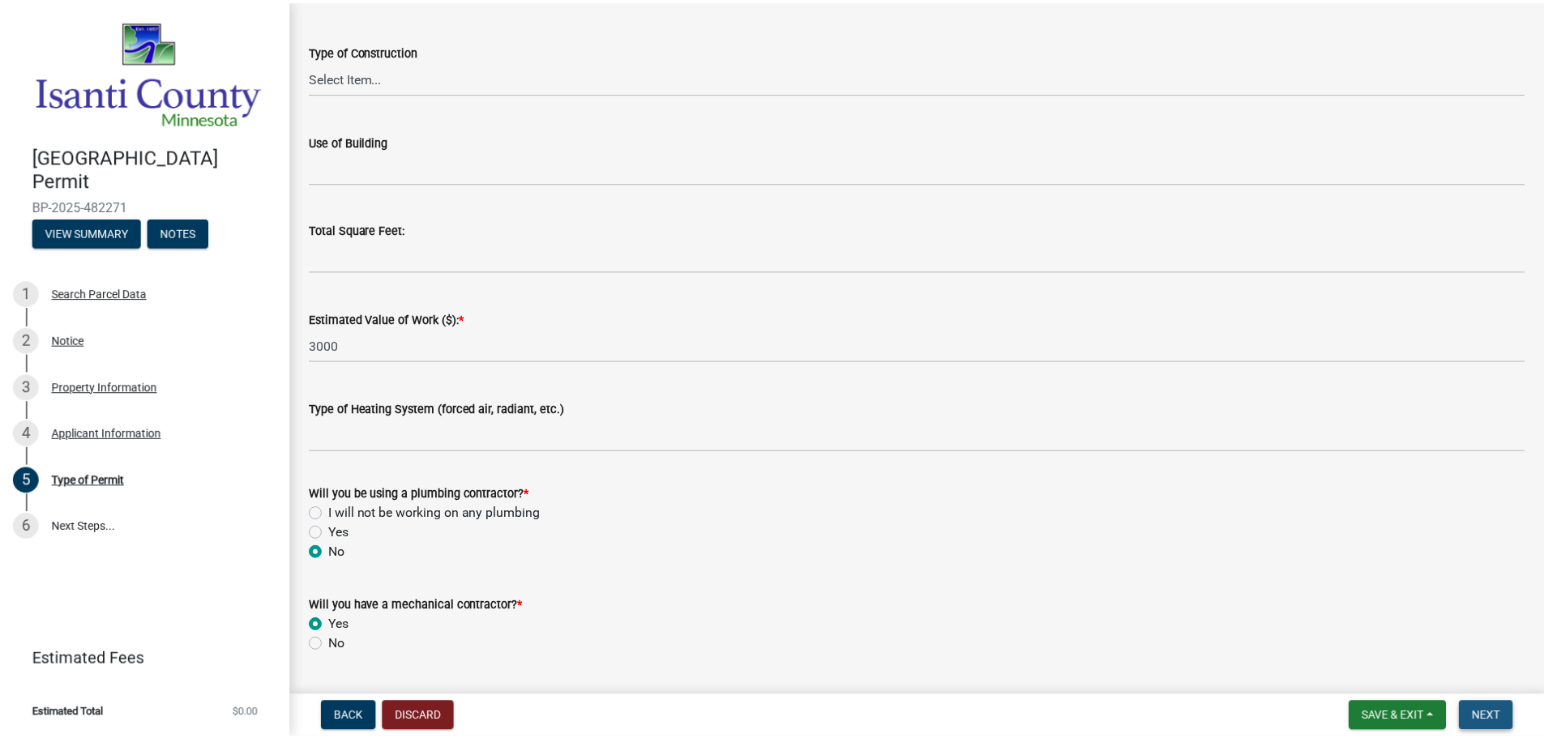
scroll to position [0, 0]
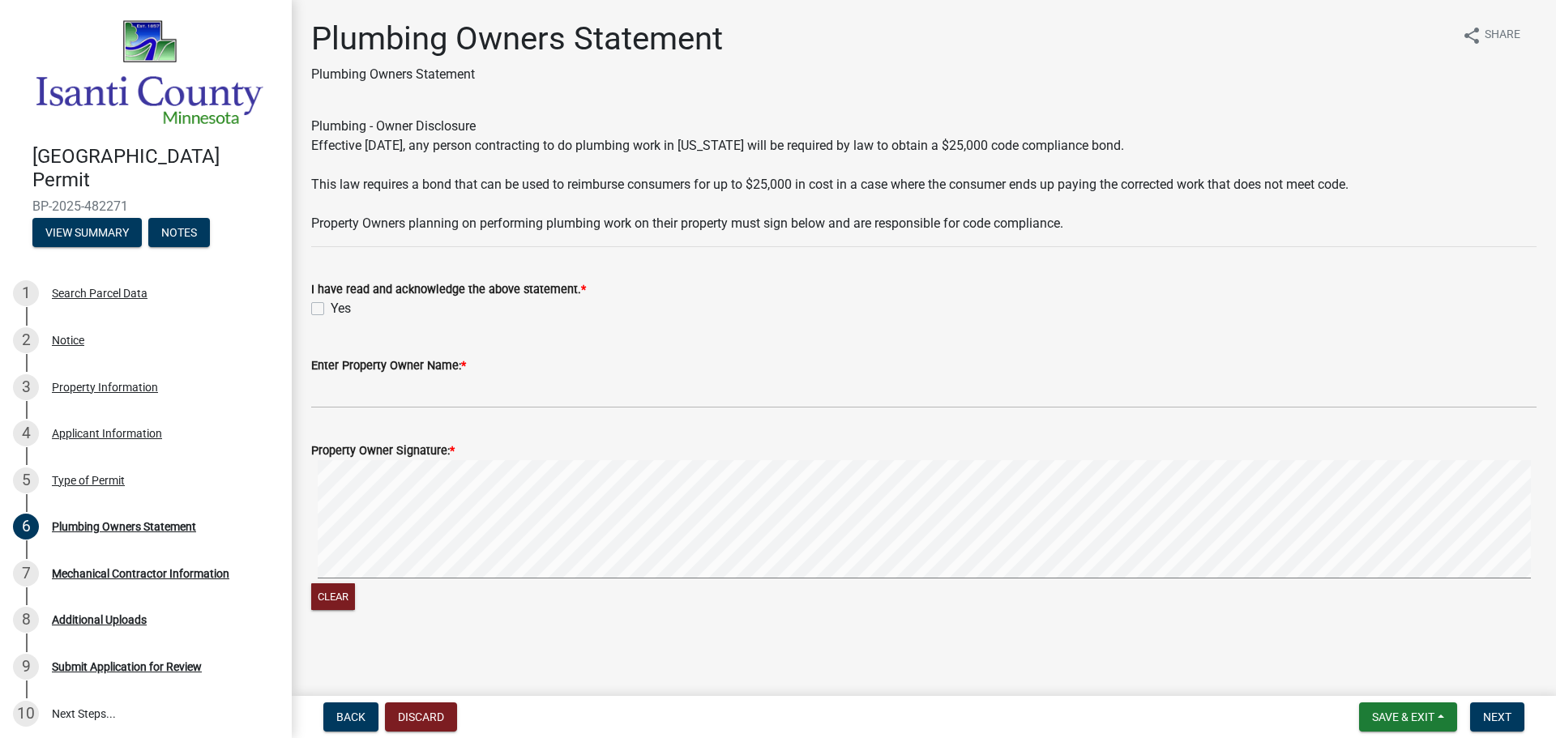
click at [331, 308] on label "Yes" at bounding box center [341, 308] width 20 height 19
click at [331, 308] on input "Yes" at bounding box center [336, 304] width 11 height 11
checkbox input "true"
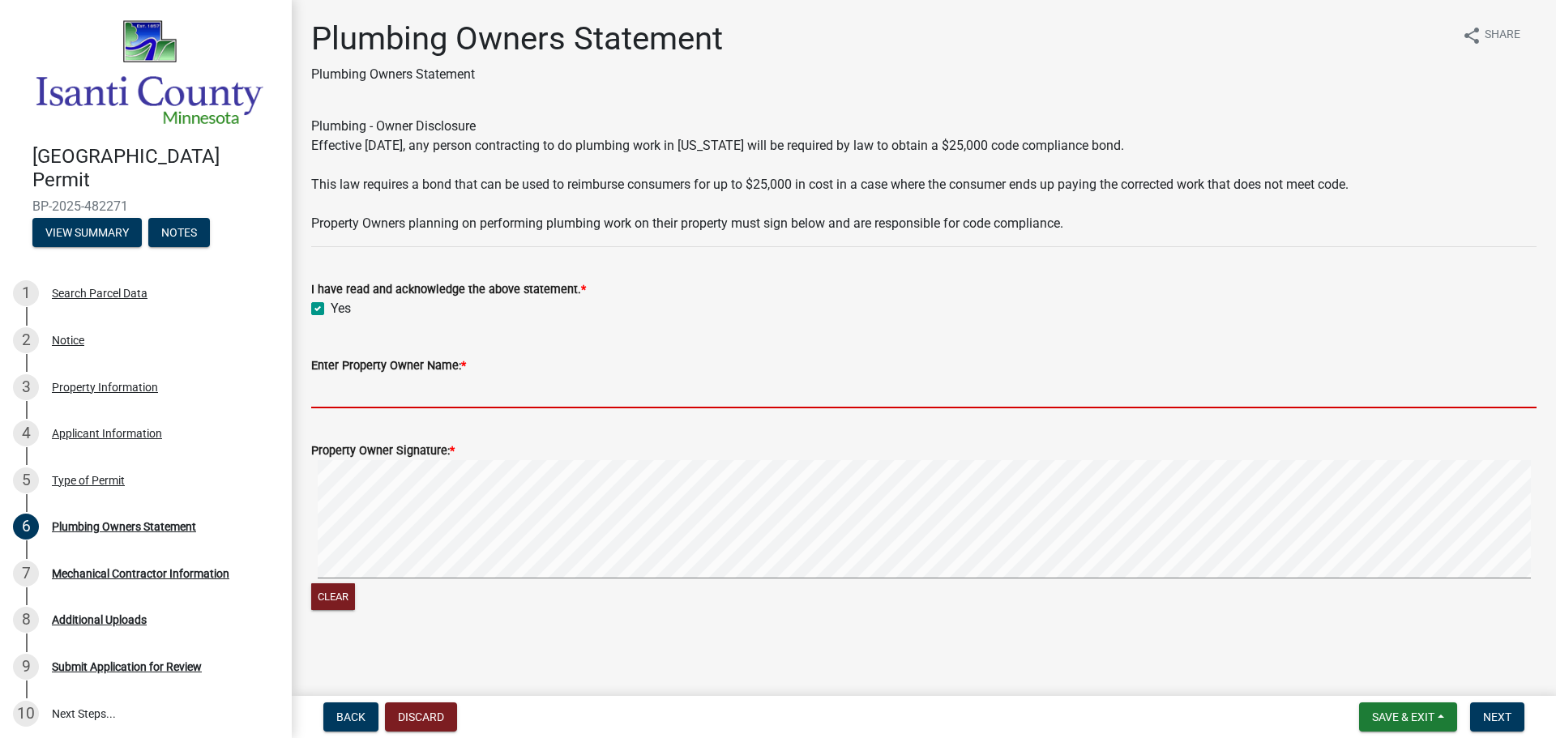
click at [579, 395] on input "Enter Property Owner Name: *" at bounding box center [923, 391] width 1225 height 33
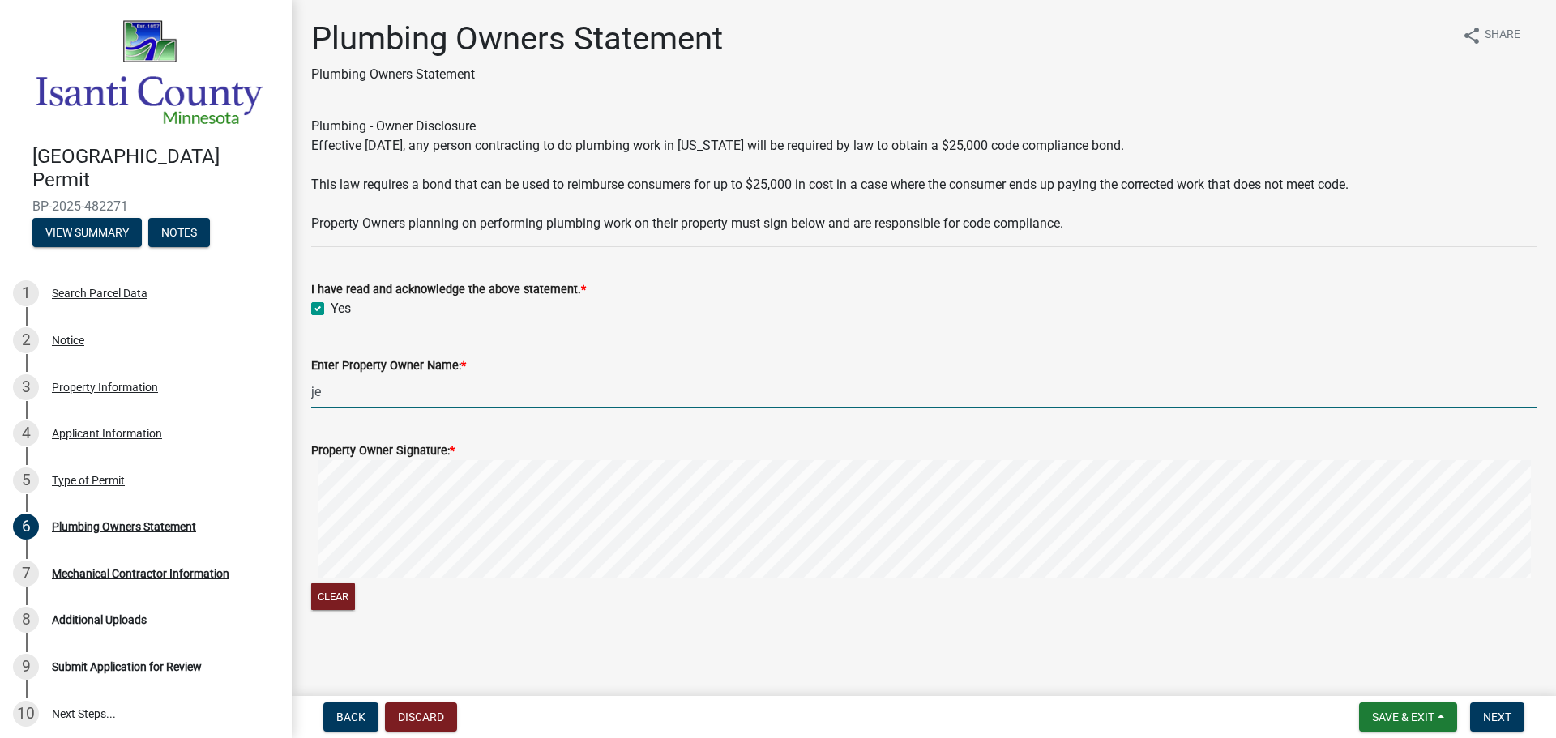
type input "j"
type input "[PERSON_NAME]"
click at [1505, 704] on button "Next" at bounding box center [1497, 717] width 54 height 29
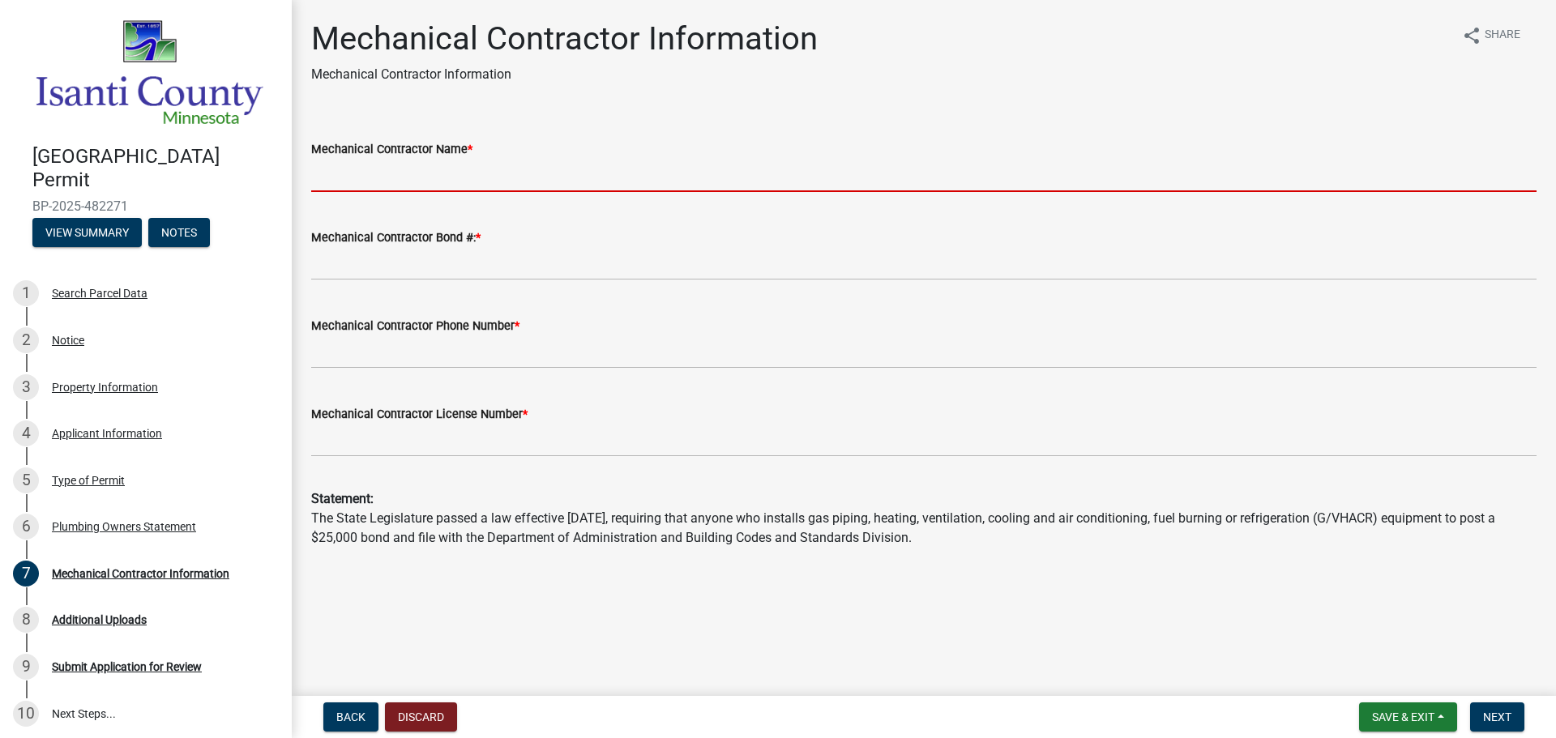
click at [400, 173] on input "Mechanical Contractor Name *" at bounding box center [923, 175] width 1225 height 33
type input "[PERSON_NAME] BROS."
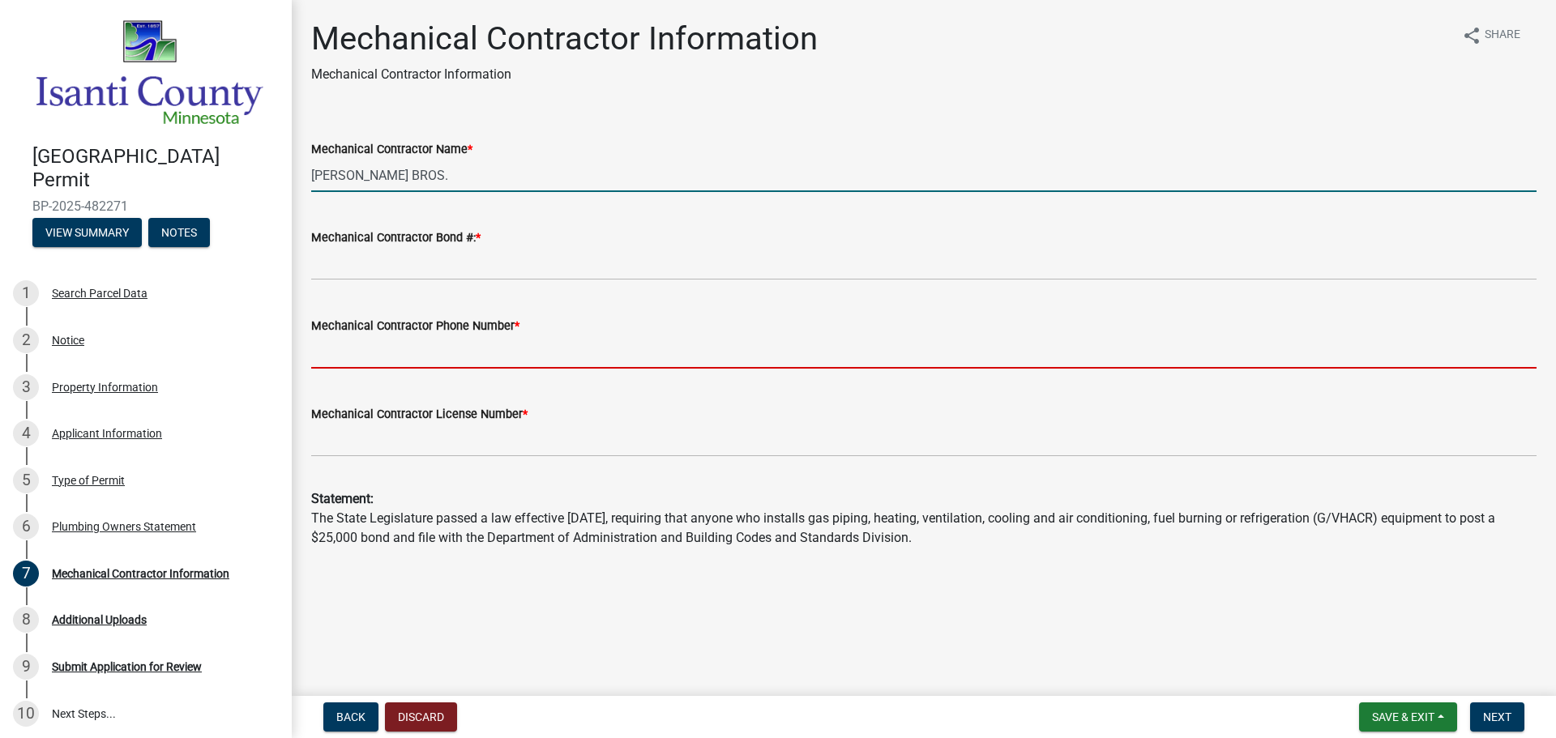
type input "7636893141"
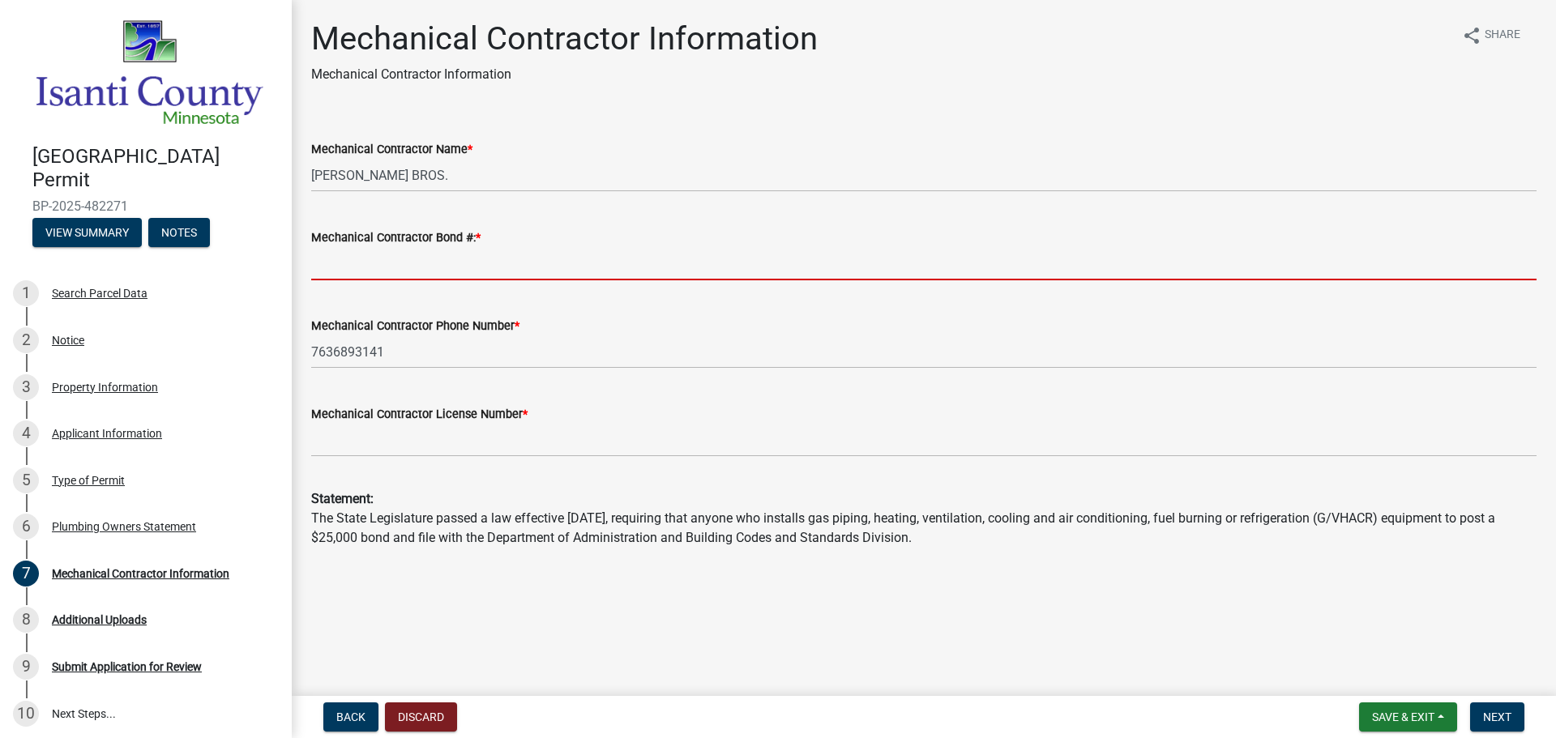
click at [407, 253] on input "Mechanical Contractor Bond #: *" at bounding box center [923, 263] width 1225 height 33
type input "MB003001"
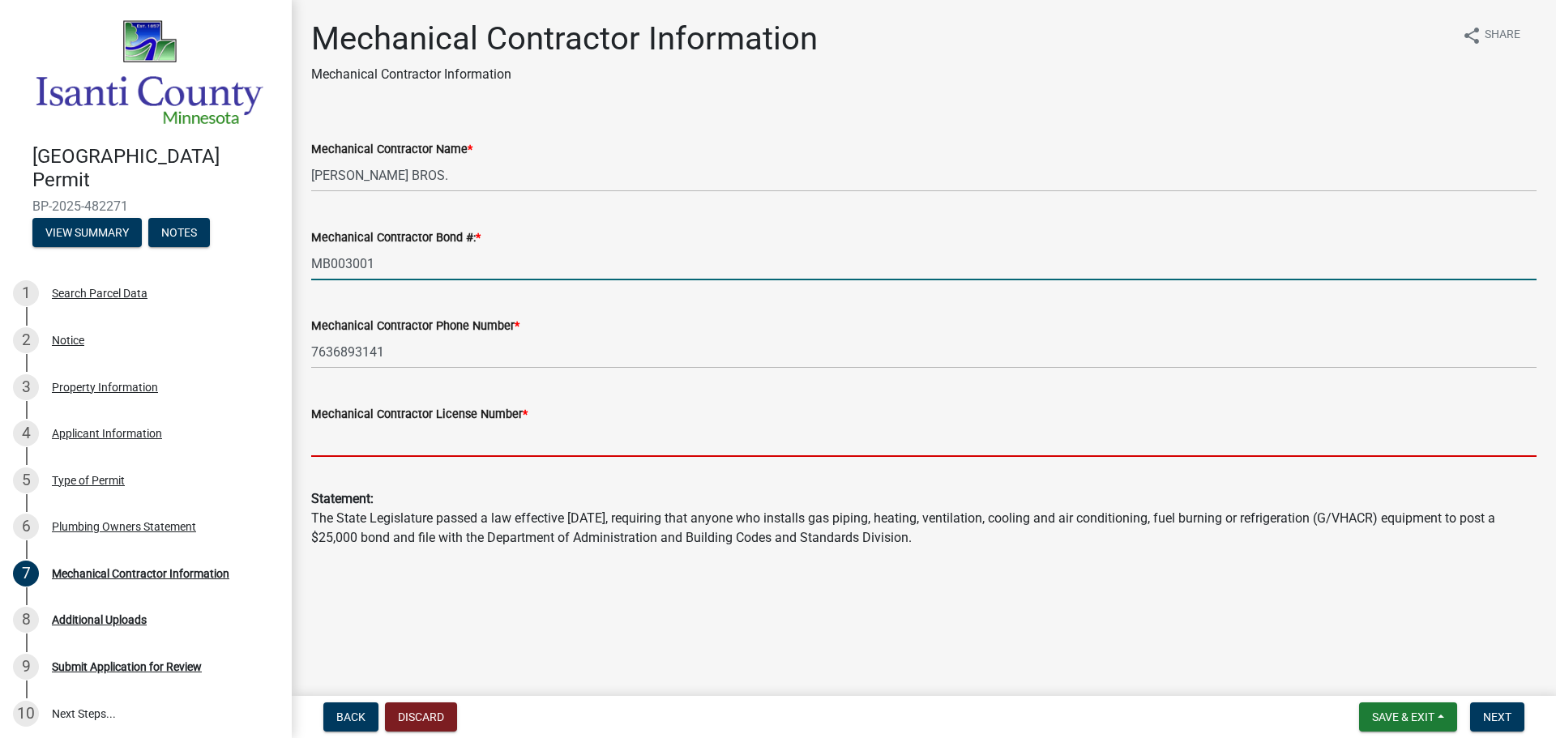
click at [434, 450] on input "Mechanical Contractor License Number *" at bounding box center [923, 440] width 1225 height 33
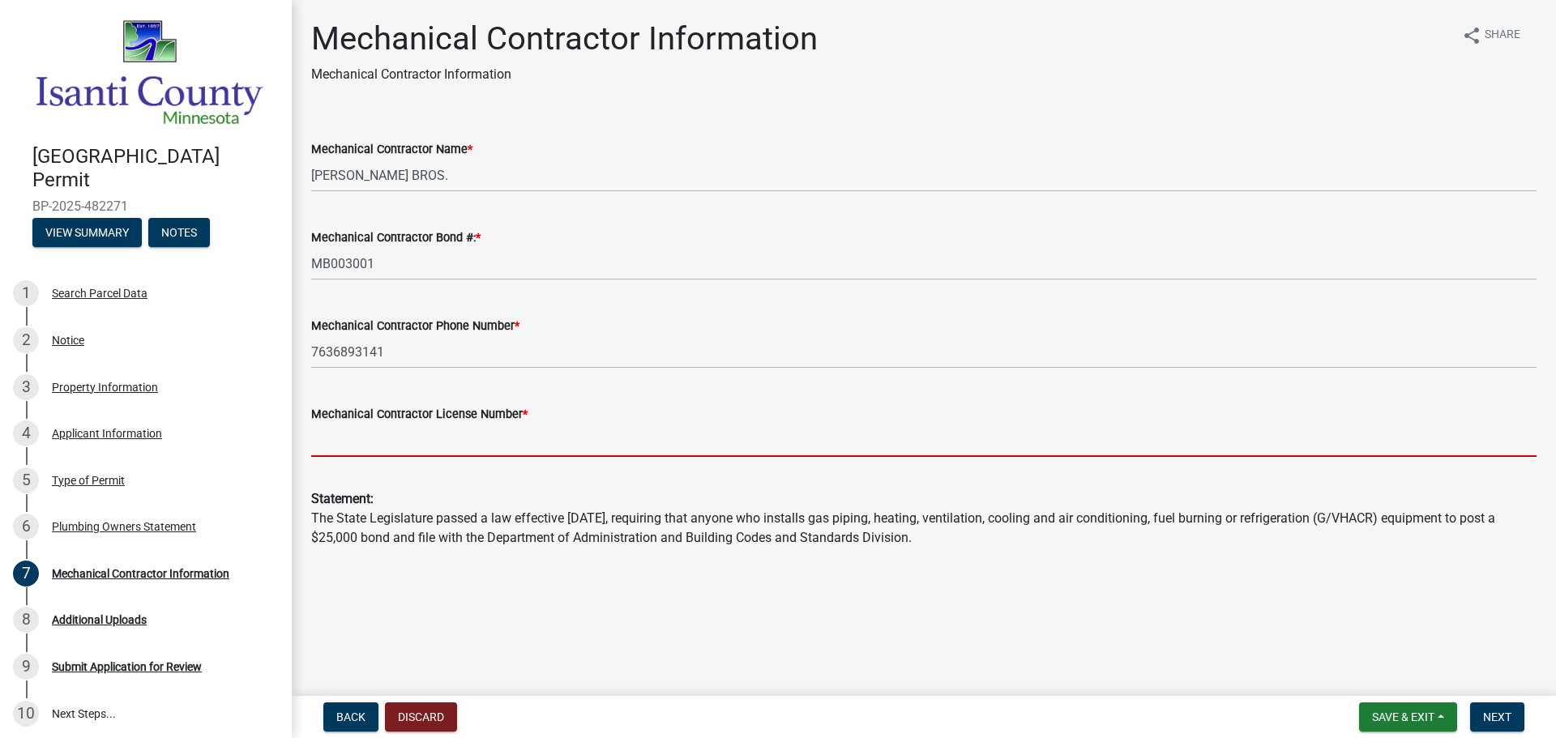
type input "MB003001"
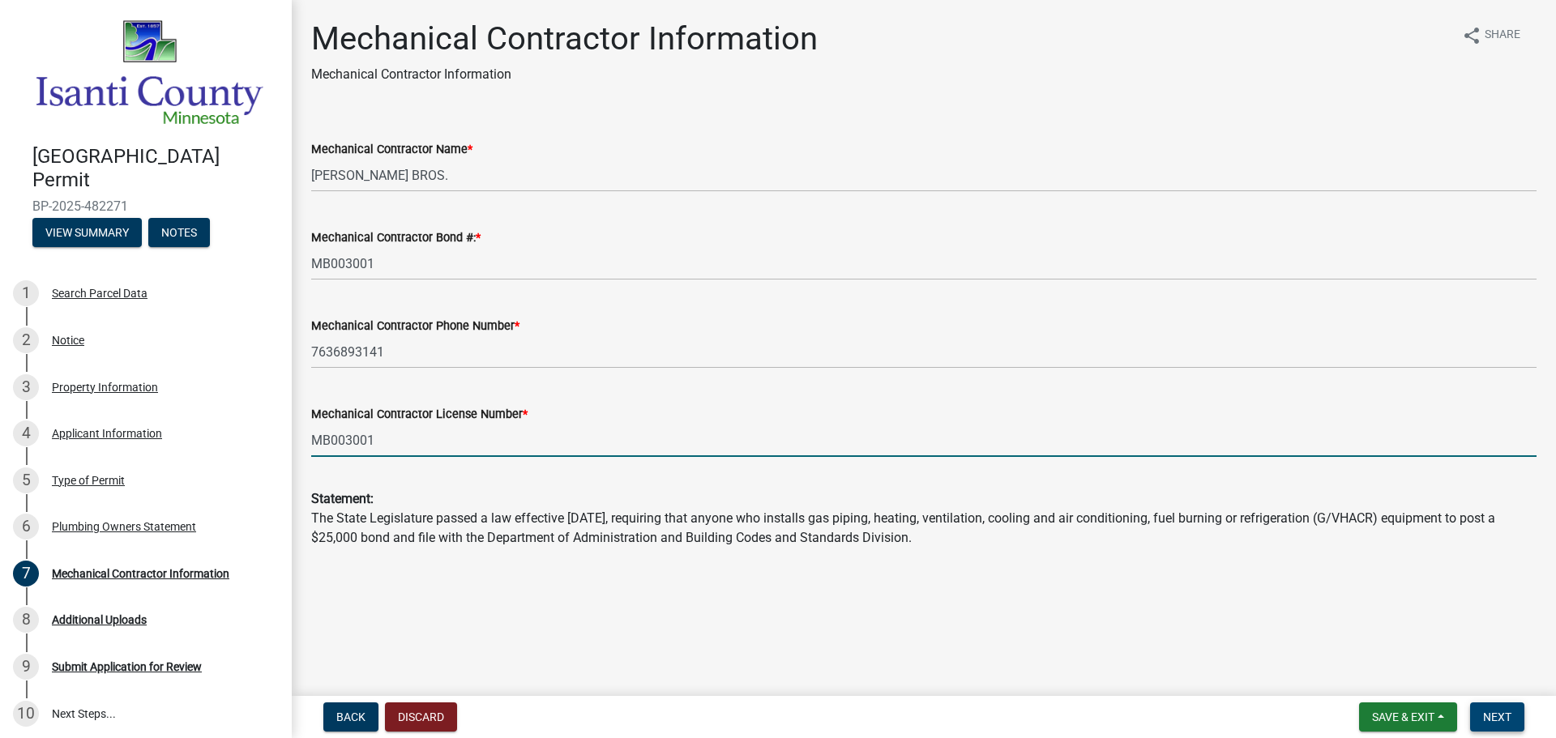
click at [1500, 720] on span "Next" at bounding box center [1497, 717] width 28 height 13
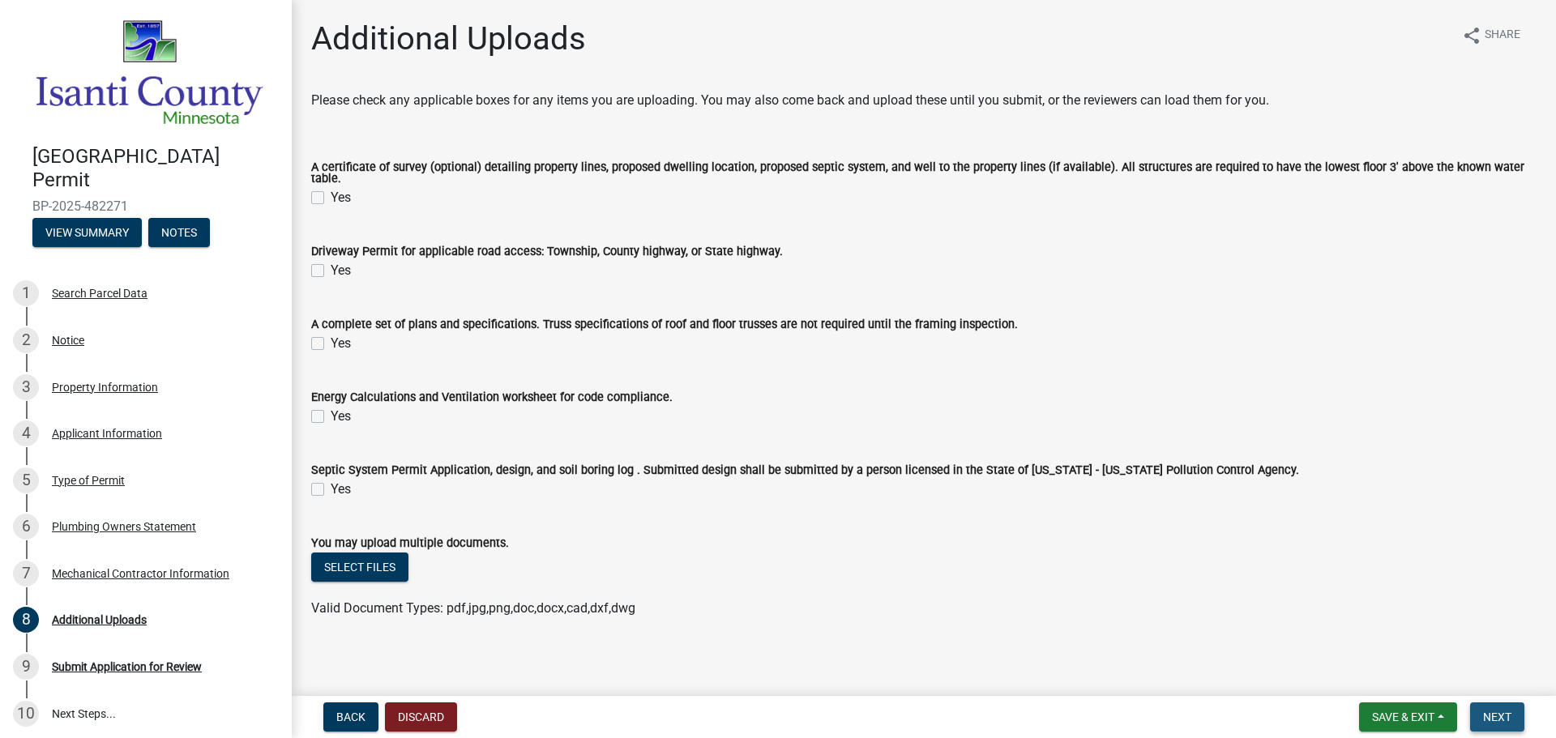
click at [1492, 720] on span "Next" at bounding box center [1497, 717] width 28 height 13
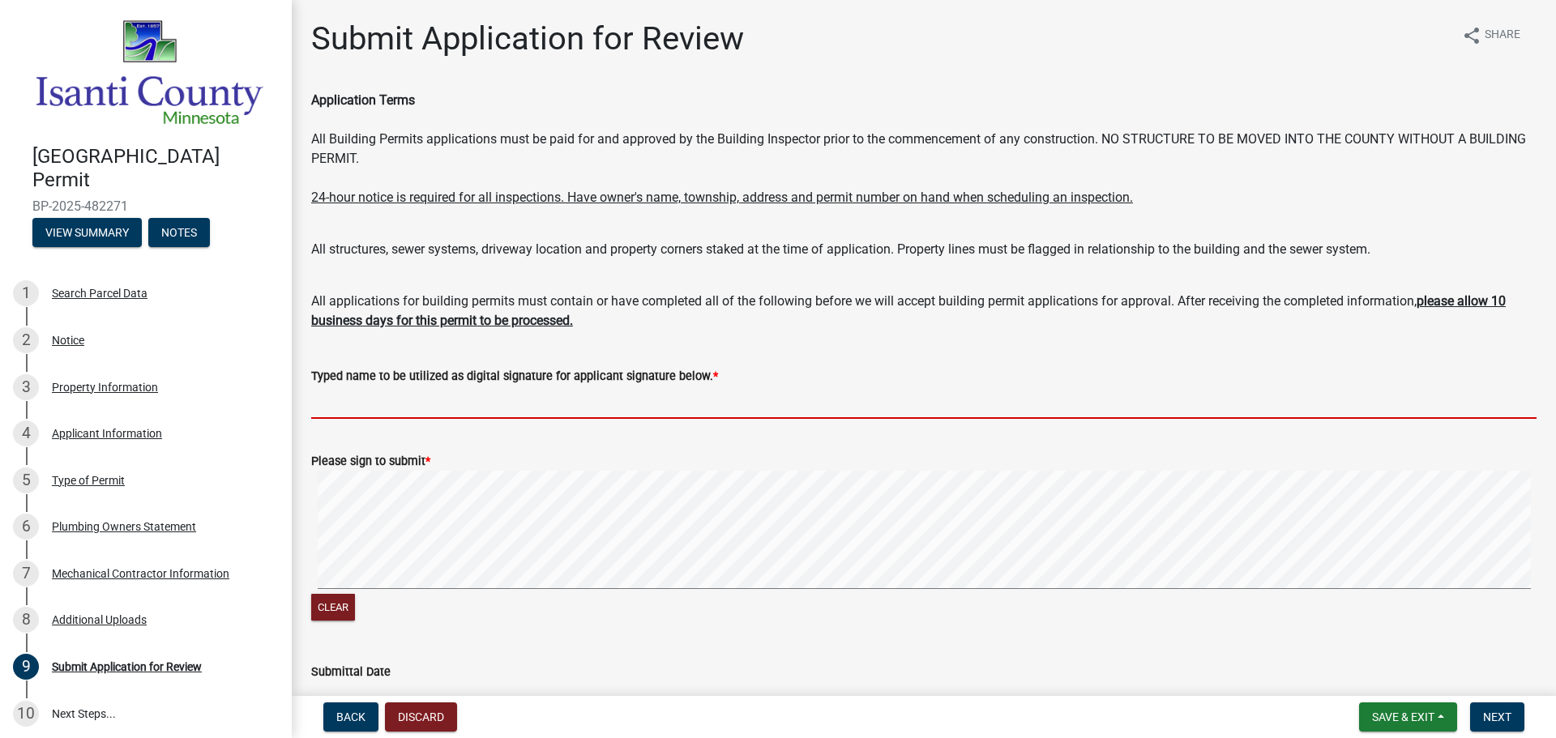
click at [666, 406] on input "Typed name to be utilized as digital signature for applicant signature below. *" at bounding box center [923, 402] width 1225 height 33
type input "[PERSON_NAME]"
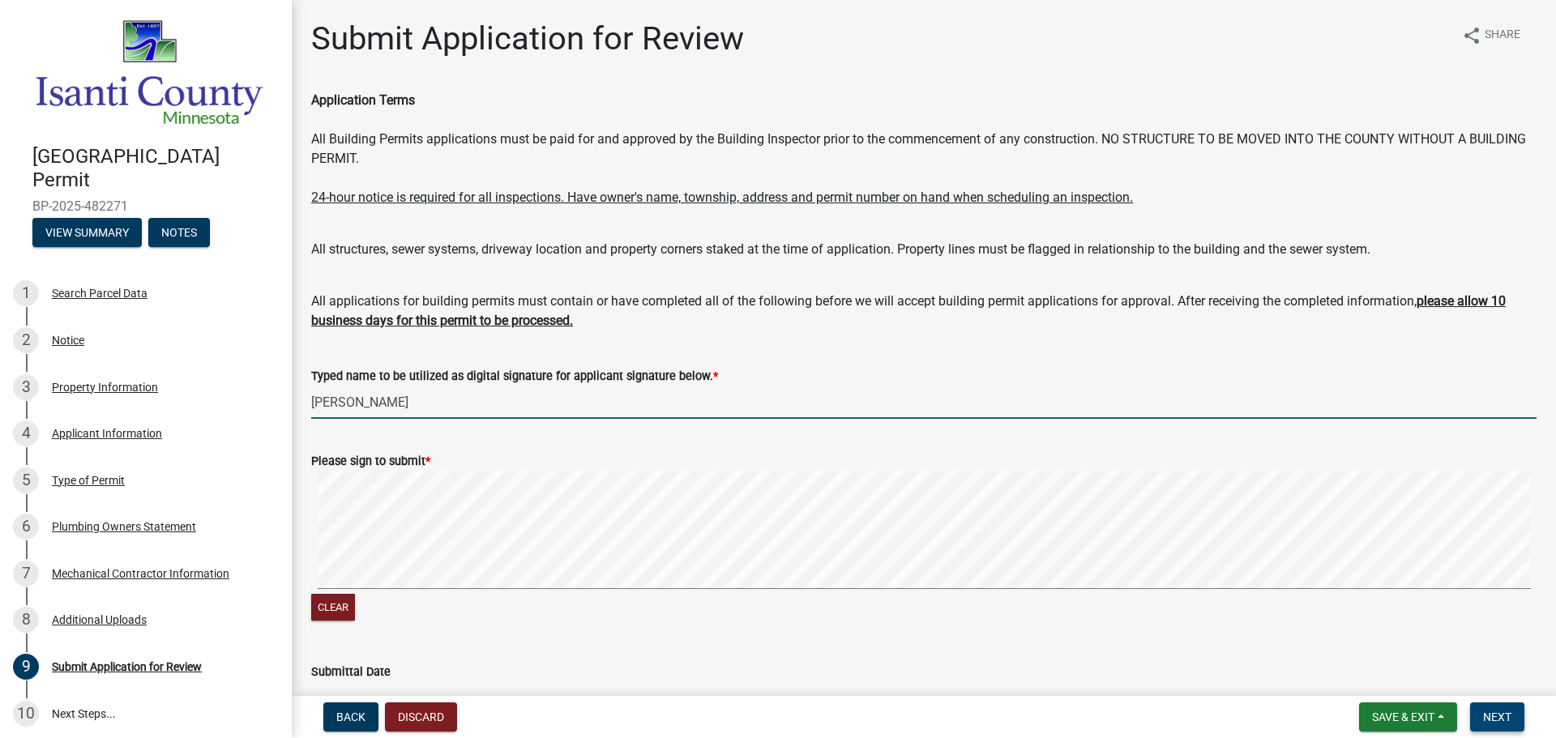
click at [1481, 716] on button "Next" at bounding box center [1497, 717] width 54 height 29
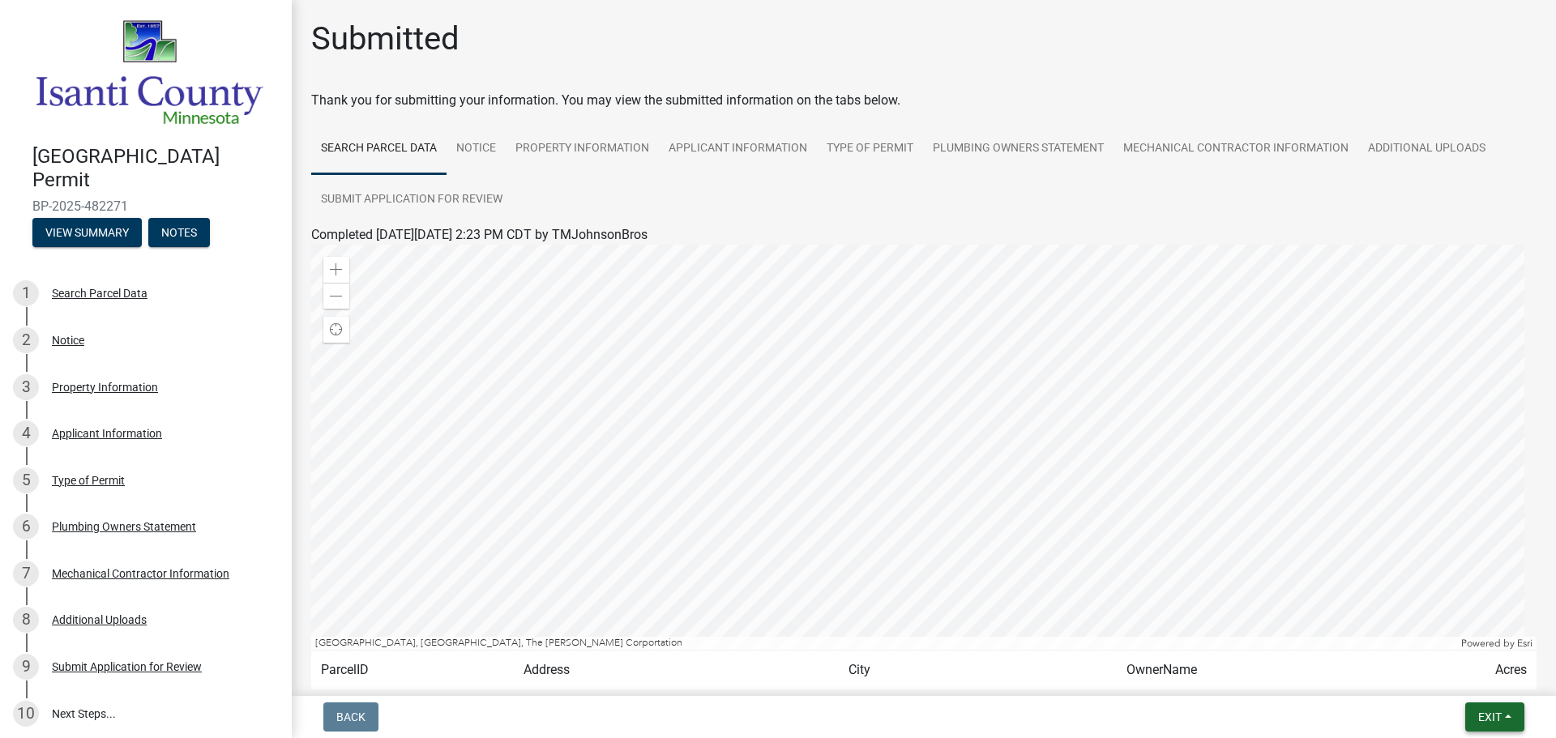
click at [1498, 718] on span "Exit" at bounding box center [1490, 717] width 24 height 13
click at [1470, 674] on button "Save & Exit" at bounding box center [1460, 675] width 130 height 39
